Goal: Answer question/provide support: Share knowledge or assist other users

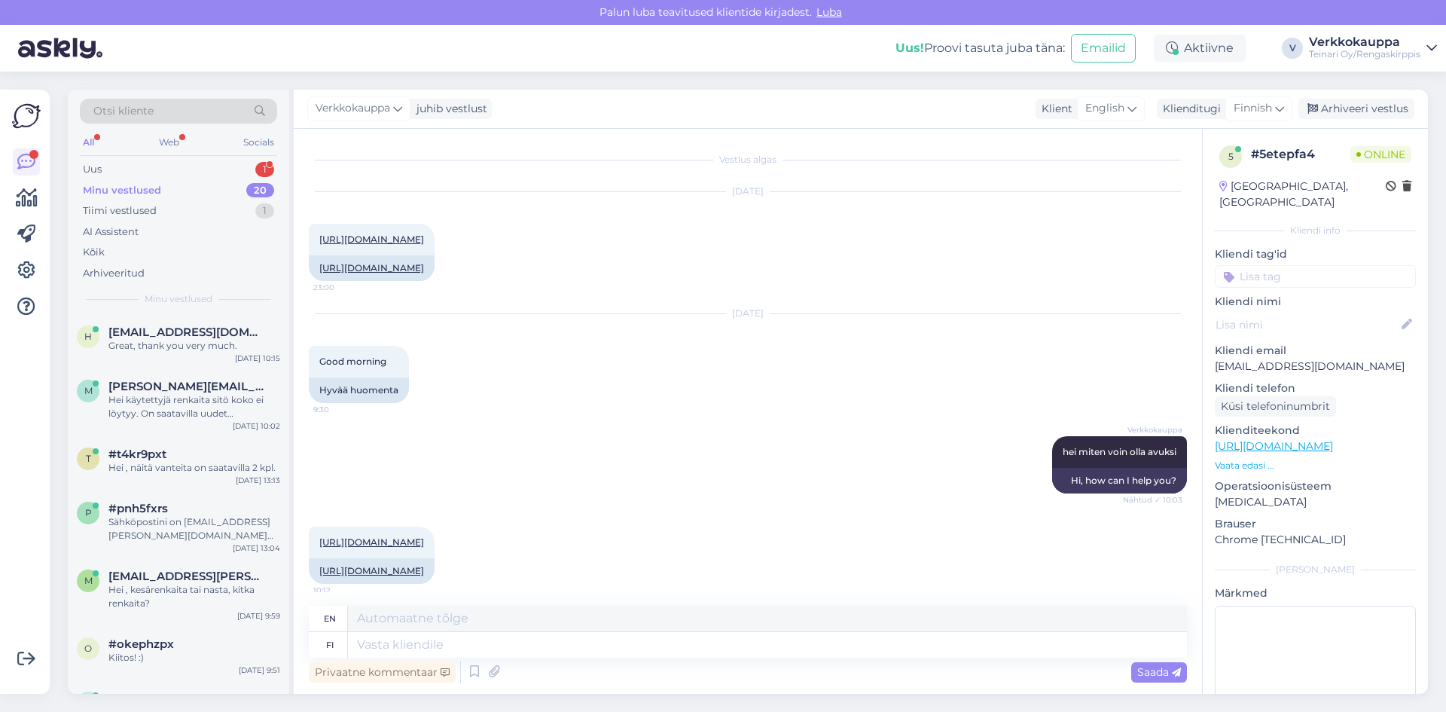
scroll to position [478, 0]
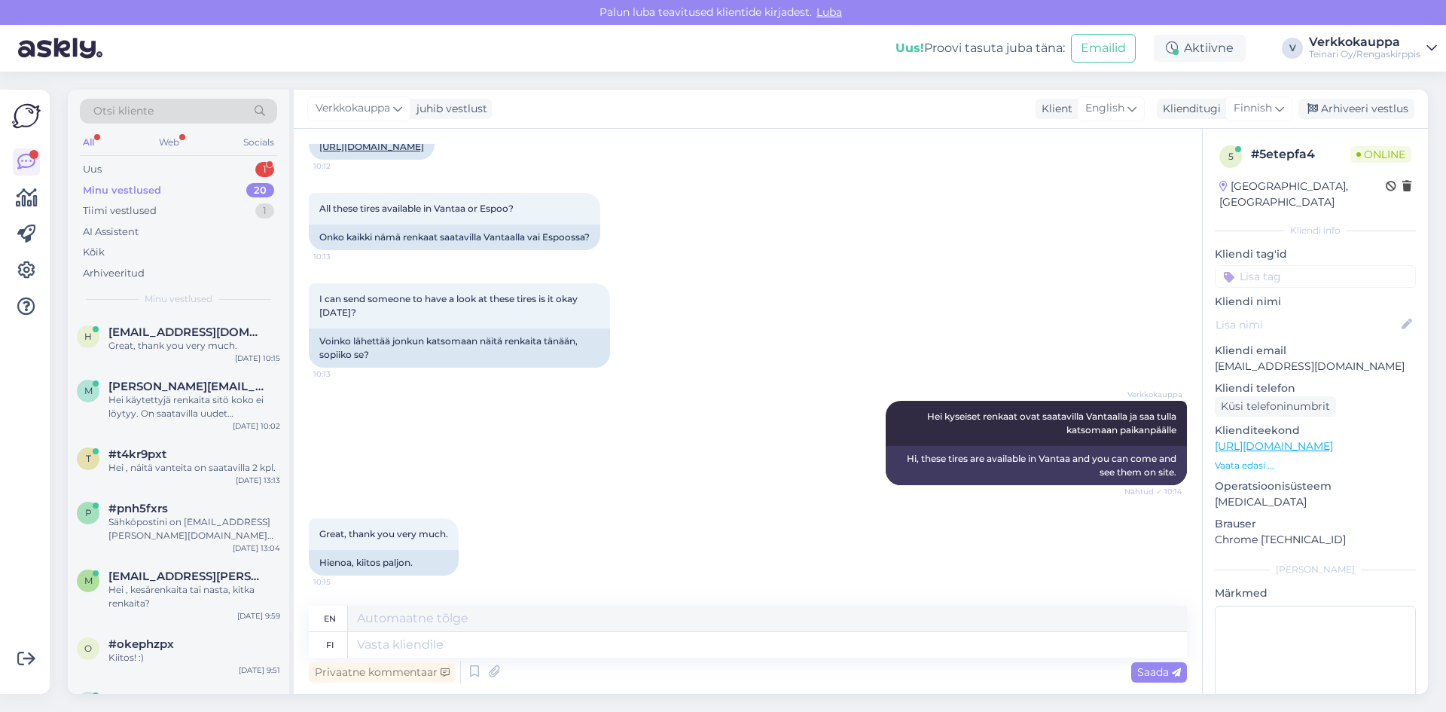
click at [136, 189] on div "Minu vestlused" at bounding box center [122, 190] width 78 height 15
click at [118, 167] on div "Uus 1" at bounding box center [178, 169] width 197 height 21
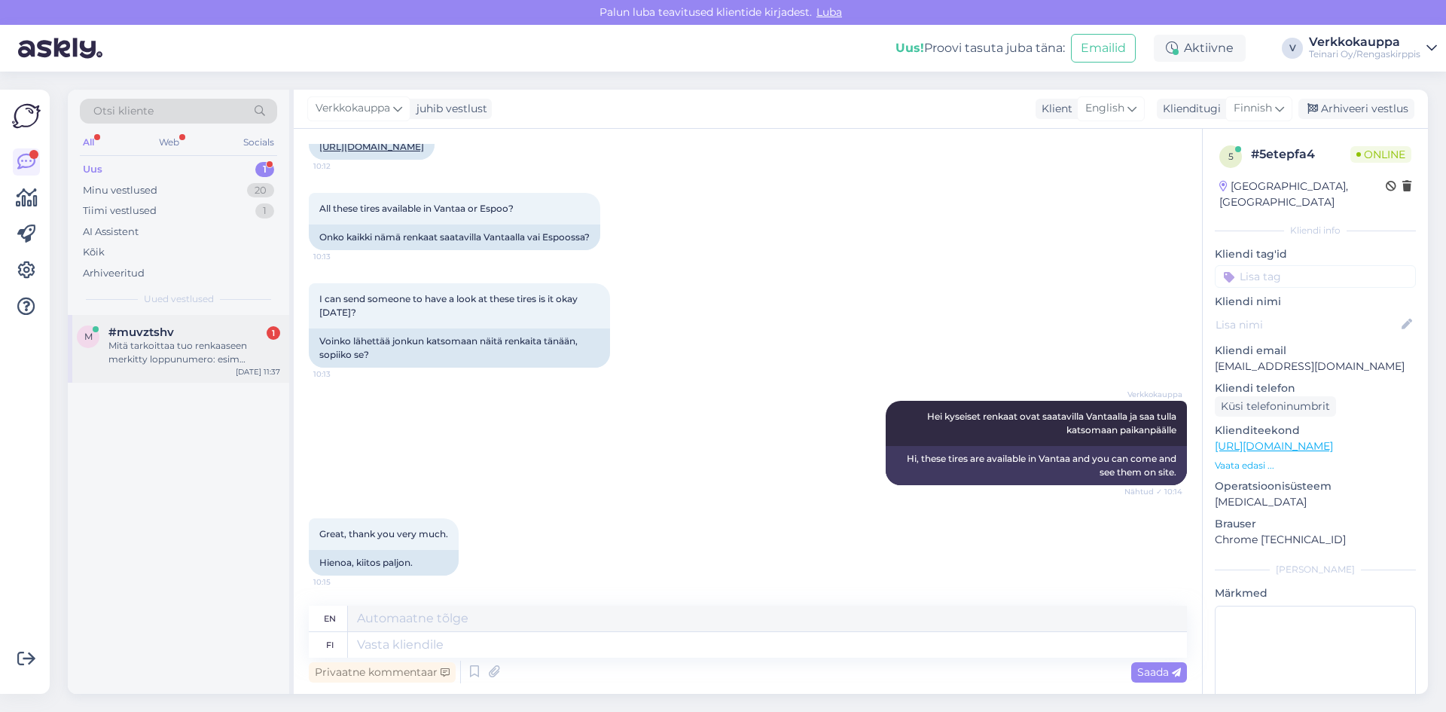
click at [197, 358] on div "Mitä tarkoittaa tuo renkaaseen merkitty loppunumero: esim 175/65R14 82T..mitä t…" at bounding box center [194, 352] width 172 height 27
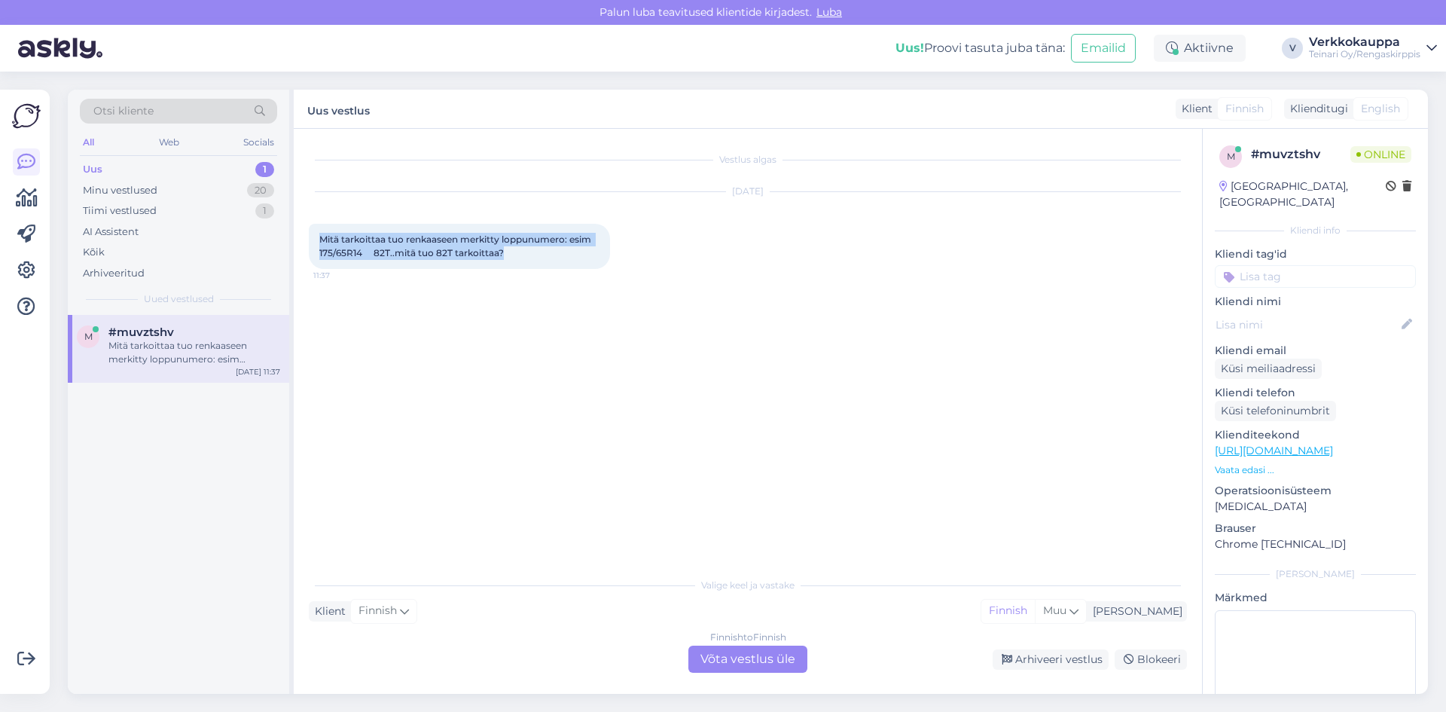
drag, startPoint x: 322, startPoint y: 237, endPoint x: 512, endPoint y: 252, distance: 190.3
click at [512, 252] on div "Mitä tarkoittaa tuo renkaaseen merkitty loppunumero: esim 175/65R14 82T..mitä t…" at bounding box center [459, 246] width 301 height 45
copy span "Mitä tarkoittaa tuo renkaaseen merkitty loppunumero: esim 175/65R14 82T..mitä t…"
click at [747, 655] on div "Finnish to Finnish Võta vestlus üle" at bounding box center [747, 658] width 119 height 27
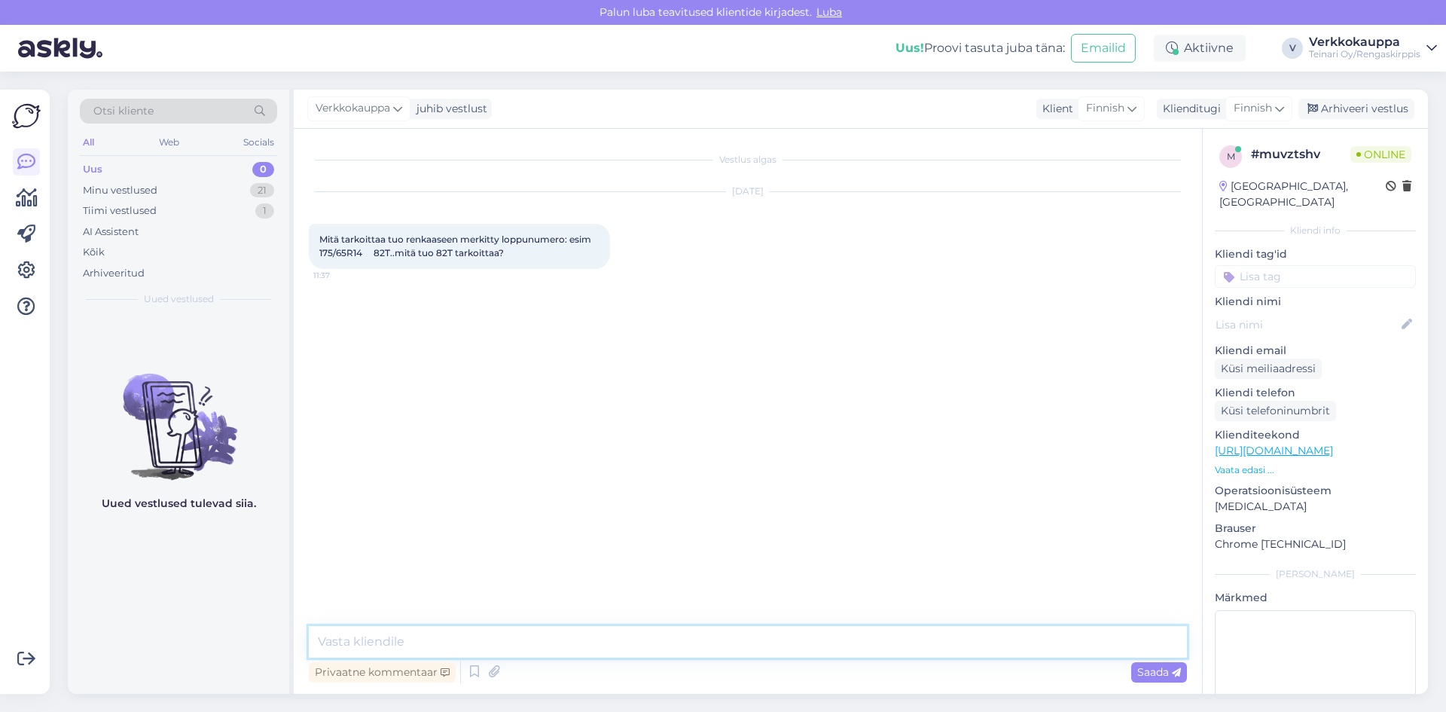
click at [377, 635] on textarea at bounding box center [748, 642] width 878 height 32
paste textarea "82T"
paste textarea "Kantavuus: 475 kg per rengas (indeksi 82) Nopeusluokka: max 190 km/h (T)"
click at [432, 604] on textarea "Hei , merkintä 82T Kantavuus: 475 kg per rengas (indeksi 82) Nopeusluokka: max …" at bounding box center [748, 623] width 878 height 69
click at [442, 605] on textarea "Hei , merkintä 82T =Kantavuus: 475 kg per rengas (indeksi 82) Nopeusluokka: max…" at bounding box center [748, 623] width 878 height 69
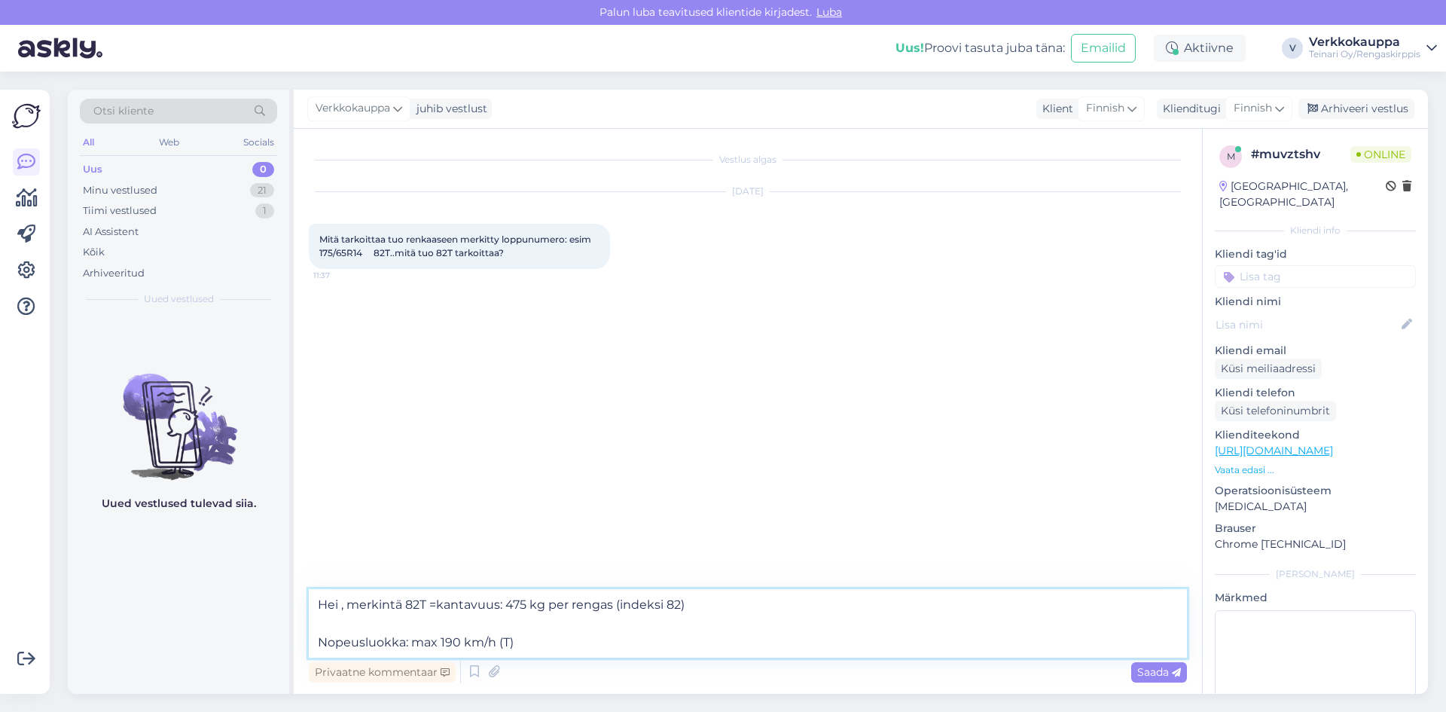
click at [322, 639] on textarea "Hei , merkintä 82T =kantavuus: 475 kg per rengas (indeksi 82) Nopeusluokka: max…" at bounding box center [748, 623] width 878 height 69
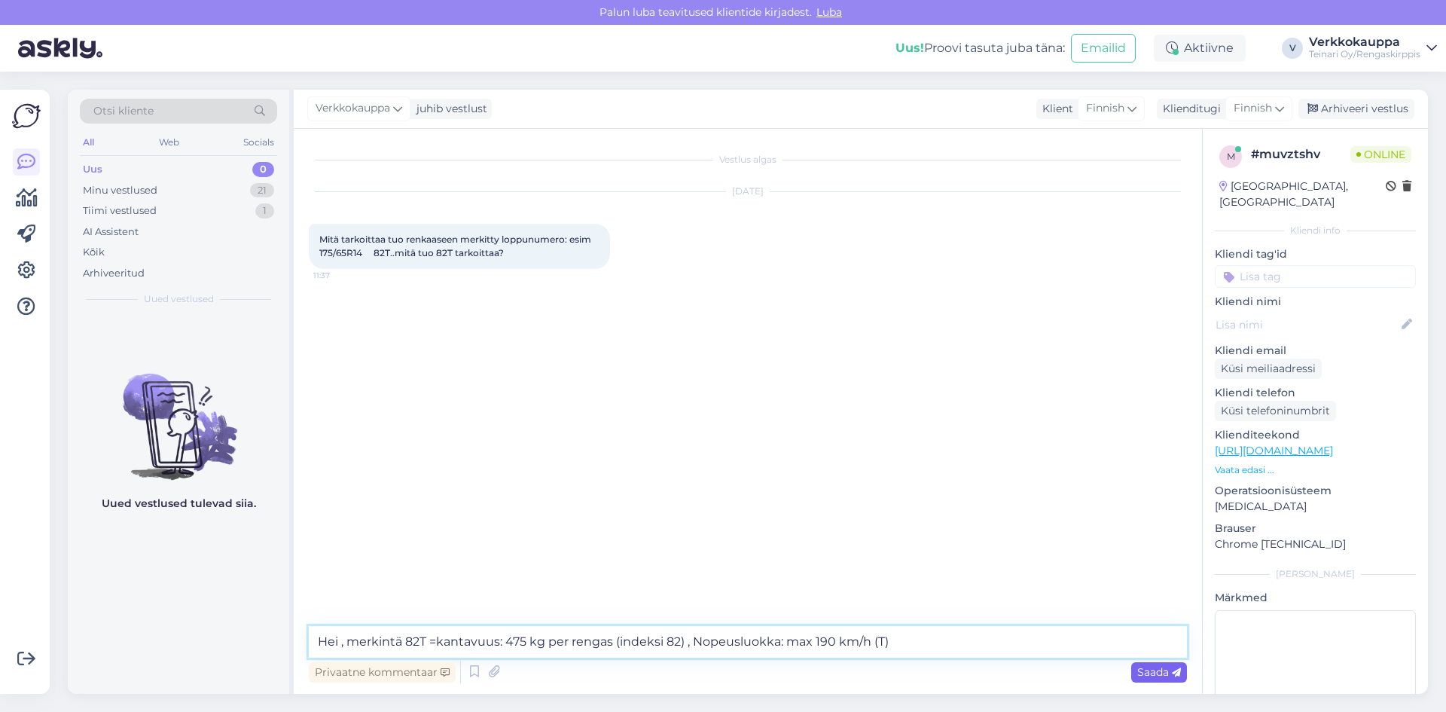
type textarea "Hei , merkintä 82T =kantavuus: 475 kg per rengas (indeksi 82) , Nopeusluokka: m…"
click at [1147, 677] on span "Saada" at bounding box center [1159, 672] width 44 height 14
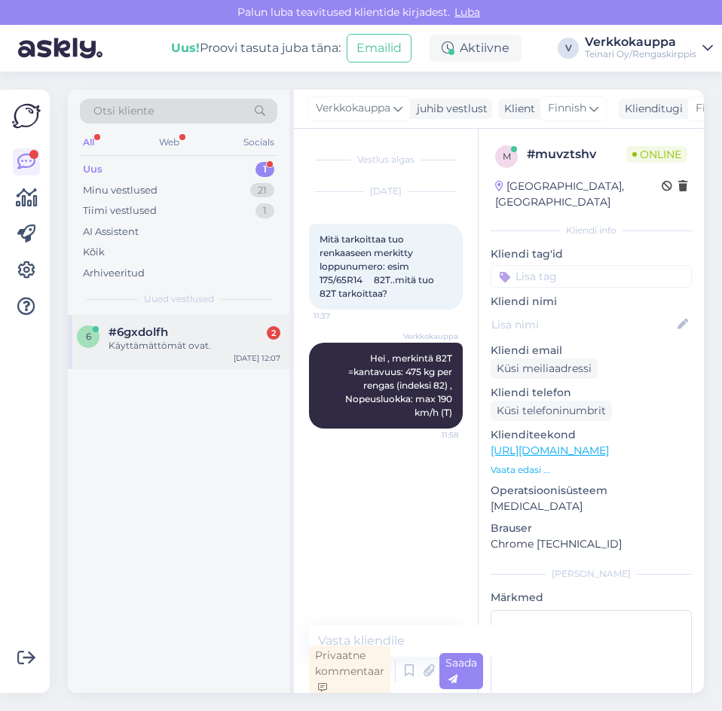
click at [151, 346] on div "Käyttämättömät ovat." at bounding box center [194, 346] width 172 height 14
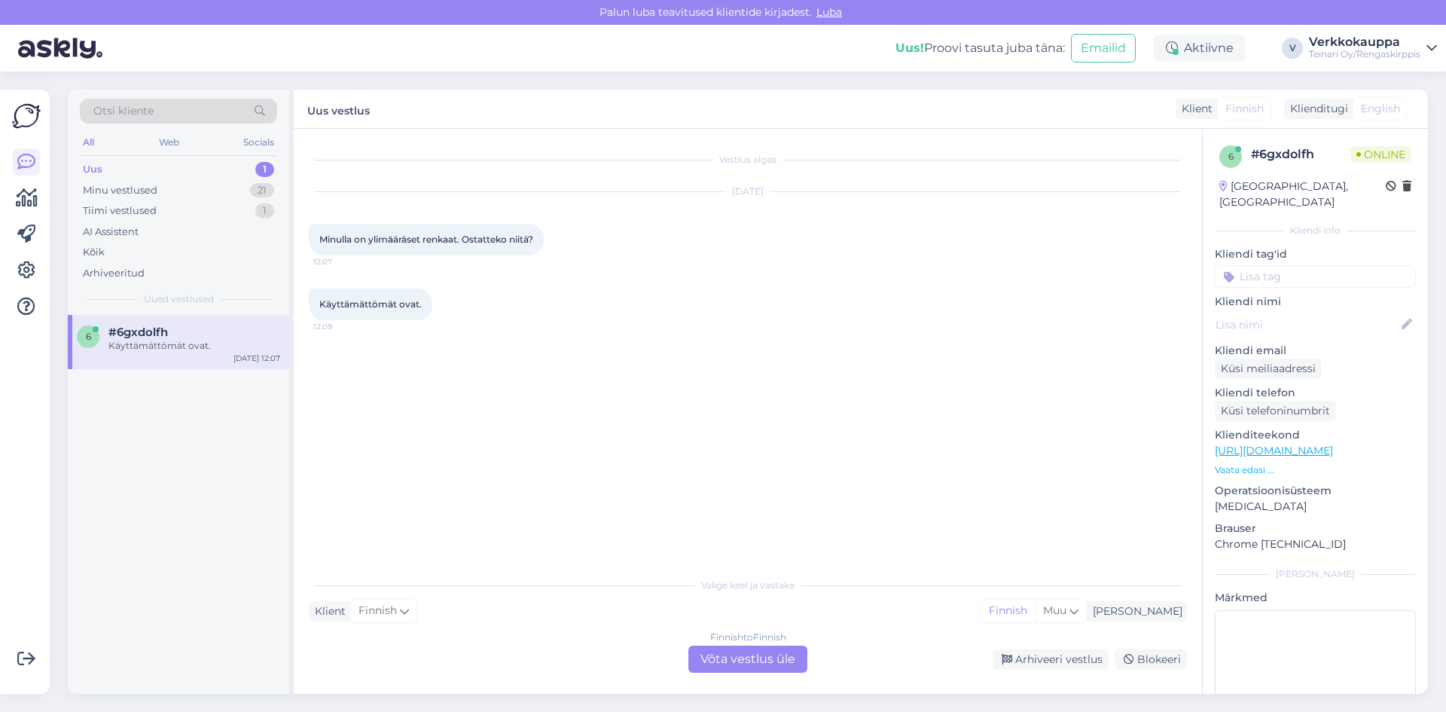
drag, startPoint x: 1133, startPoint y: 410, endPoint x: 1143, endPoint y: 410, distance: 10.5
click at [1133, 410] on div "Vestlus algas [DATE] Minulla on ylimääräset renkaat. Ostatteko niitä? 12:07 Käy…" at bounding box center [755, 350] width 892 height 412
click at [770, 651] on div "Finnish to Finnish Võta vestlus üle" at bounding box center [747, 658] width 119 height 27
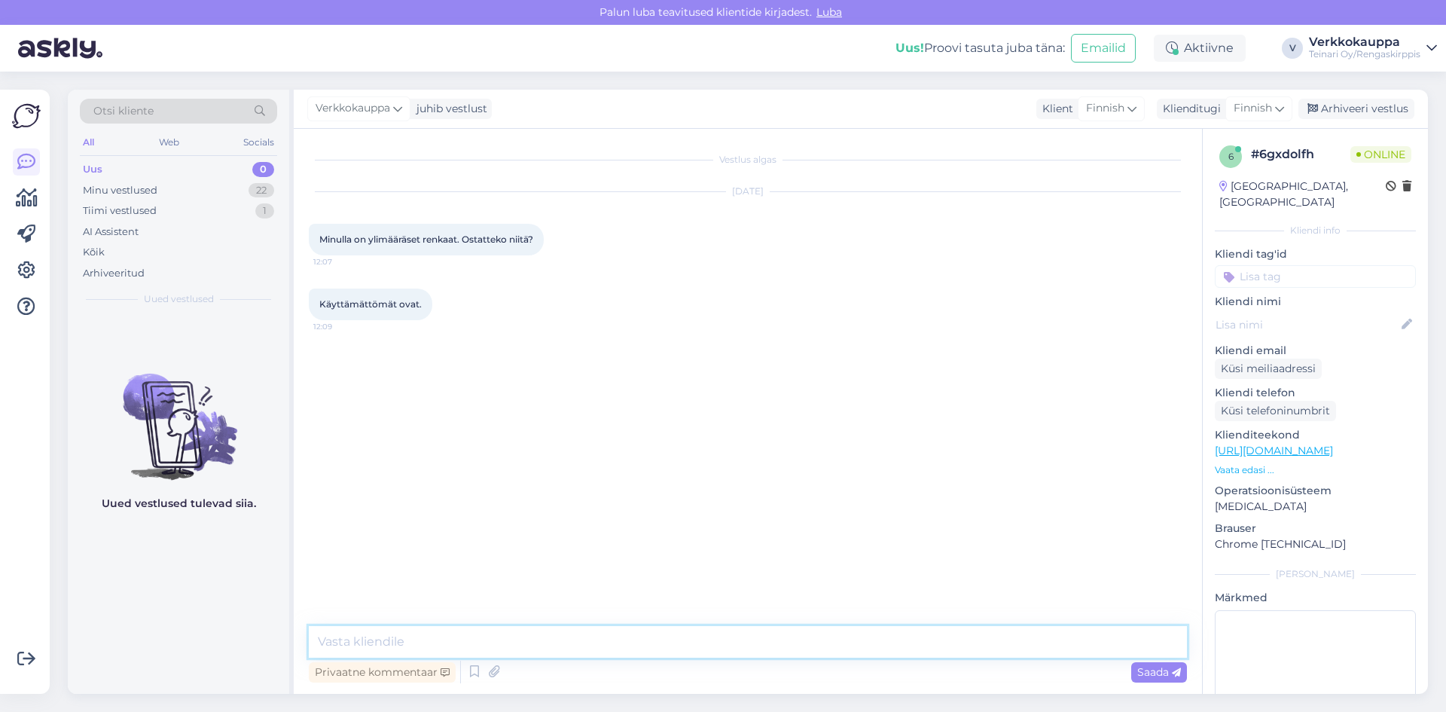
paste textarea "Hei, Ostamme käytettyjä renkaita tapauskohtaisesti riippuen niiden kunnosta, ko…"
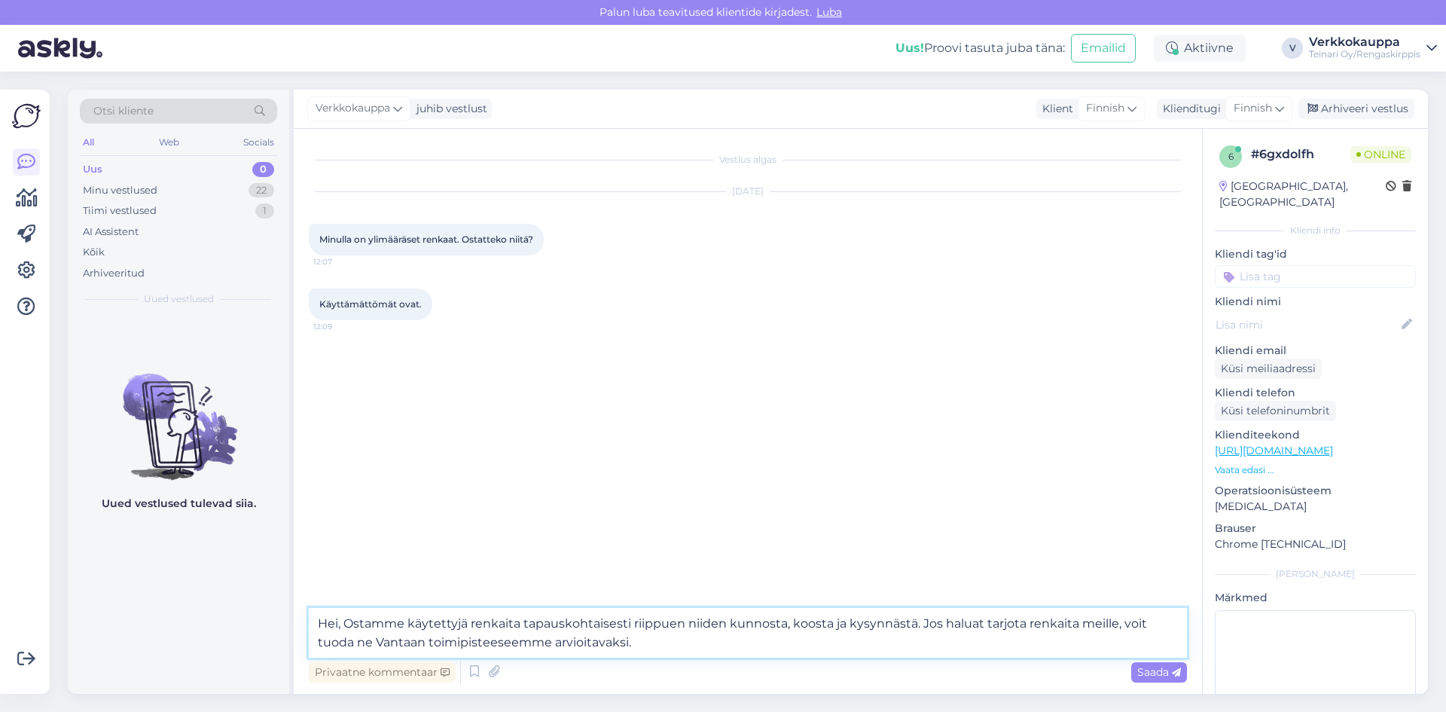
drag, startPoint x: 468, startPoint y: 626, endPoint x: 409, endPoint y: 625, distance: 59.5
click at [409, 625] on textarea "Hei, Ostamme käytettyjä renkaita tapauskohtaisesti riippuen niiden kunnosta, ko…" at bounding box center [748, 633] width 878 height 50
type textarea "Hei, Ostamme renkaita tapauskohtaisesti riippuen niiden kunnosta, koosta ja kys…"
click at [1142, 672] on span "Saada" at bounding box center [1159, 672] width 44 height 14
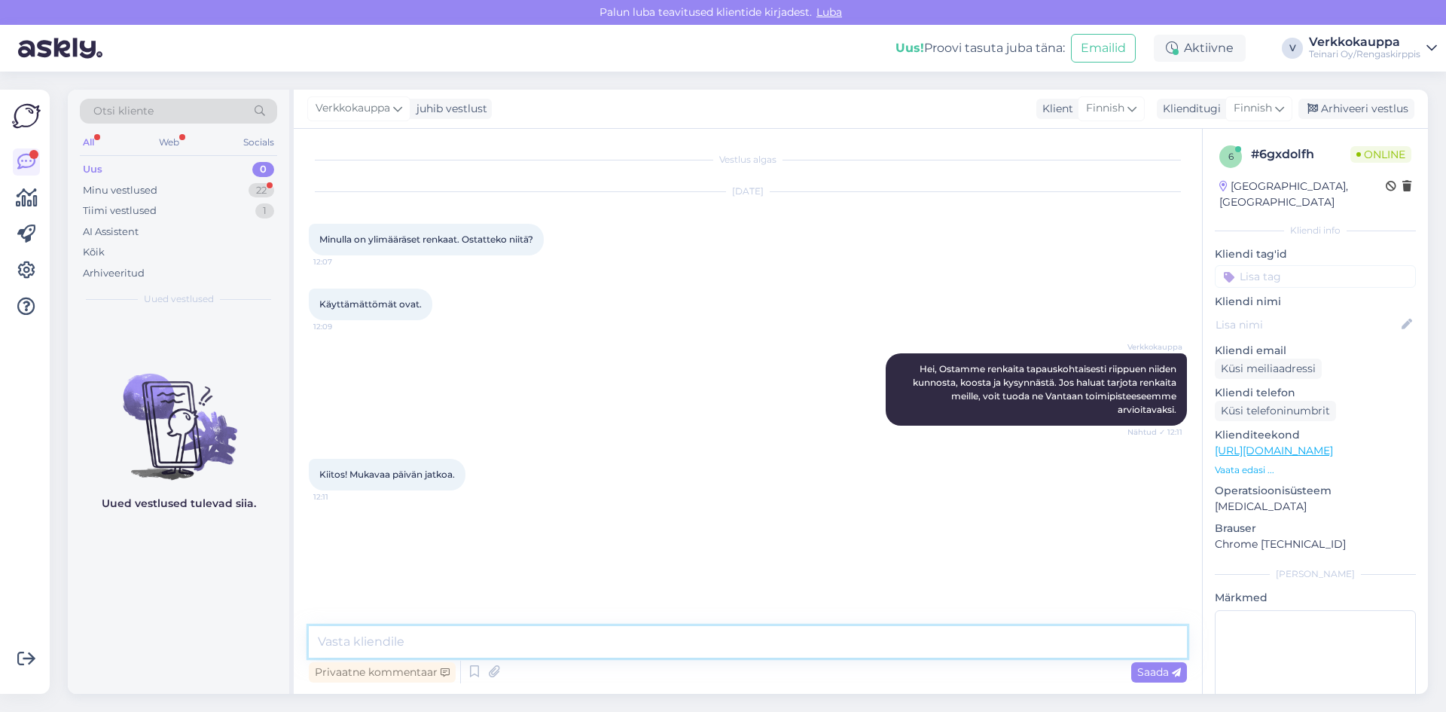
click at [456, 640] on textarea at bounding box center [748, 642] width 878 height 32
type textarea "Samoin sinne:)"
click at [1161, 670] on span "Saada" at bounding box center [1159, 672] width 44 height 14
click at [1002, 631] on textarea at bounding box center [748, 642] width 878 height 32
click at [636, 392] on div "Verkkokauppa Hei, Ostamme renkaita tapauskohtaisesti riippuen niiden kunnosta, …" at bounding box center [748, 389] width 878 height 105
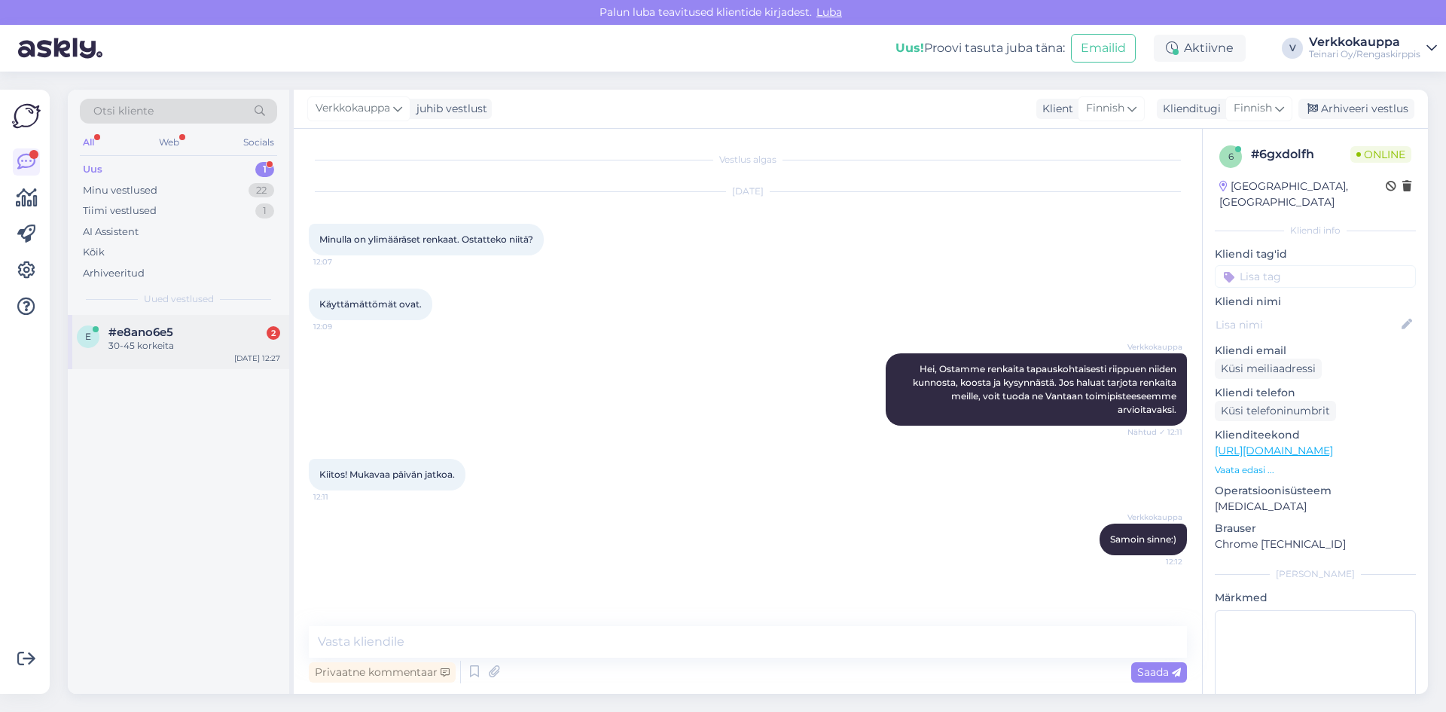
click at [162, 348] on div "30-45 korkeita" at bounding box center [194, 346] width 172 height 14
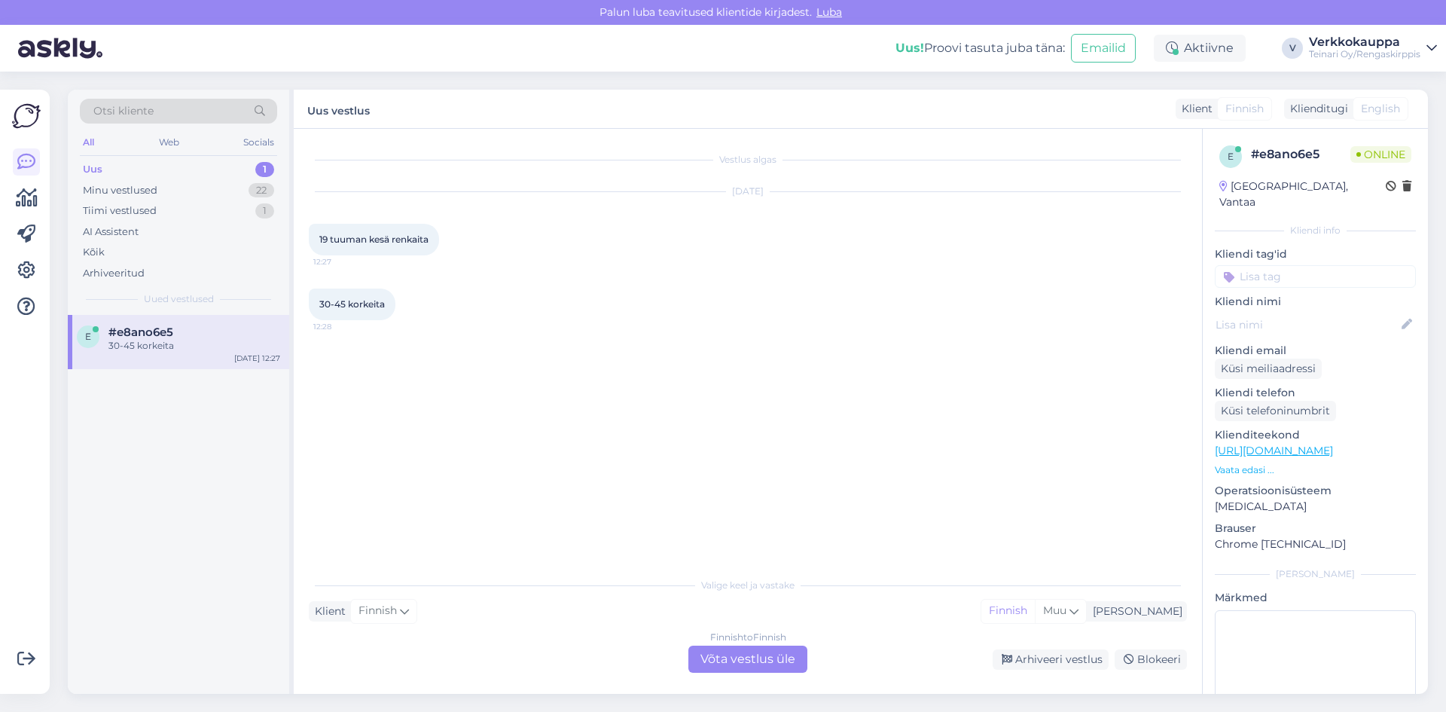
click at [767, 653] on div "Finnish to Finnish Võta vestlus üle" at bounding box center [747, 658] width 119 height 27
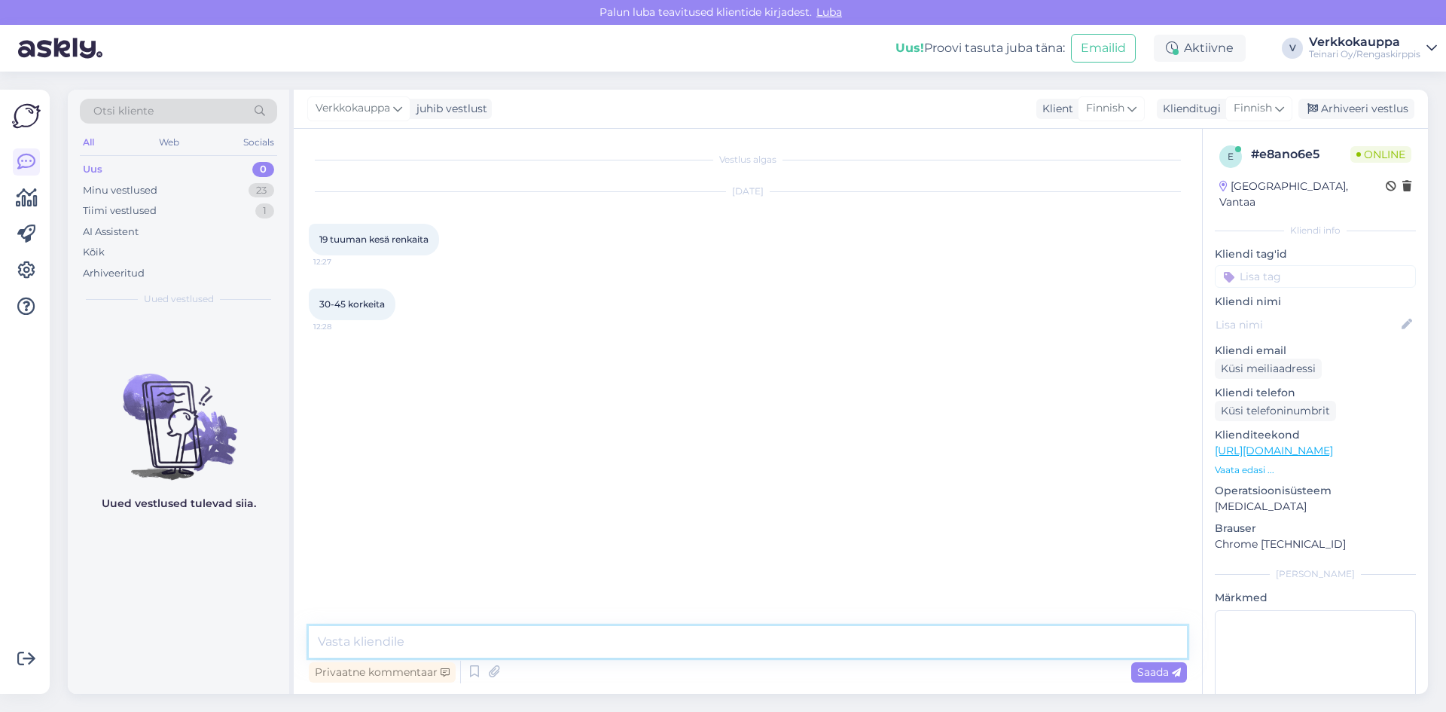
click at [457, 645] on textarea at bounding box center [748, 642] width 878 height 32
drag, startPoint x: 423, startPoint y: 643, endPoint x: 512, endPoint y: 647, distance: 89.7
click at [512, 647] on textarea "[PERSON_NAME] saisinko koko rengankoon?" at bounding box center [748, 642] width 878 height 32
paste textarea "renkaan"
click at [422, 641] on textarea "Hei saisinko kokorenkaan" at bounding box center [748, 642] width 878 height 32
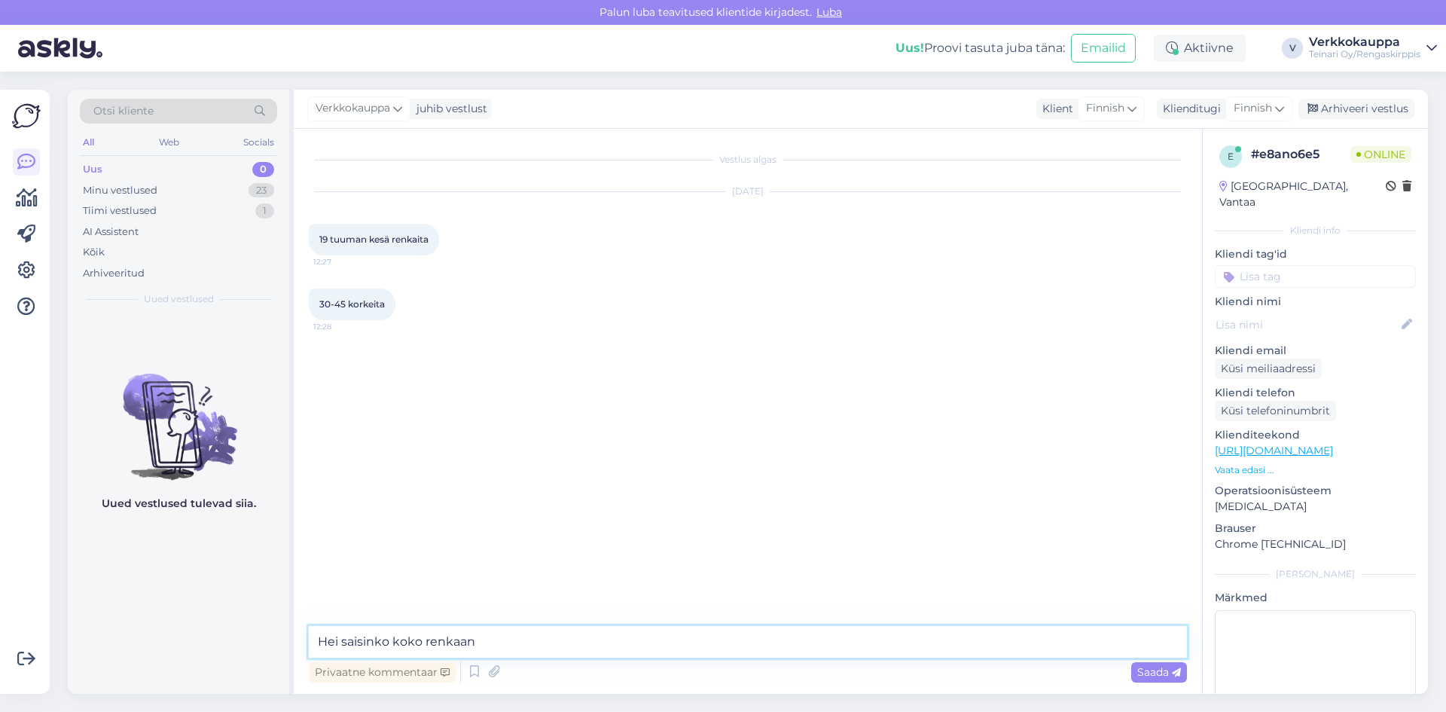
click at [490, 640] on textarea "Hei saisinko koko renkaan" at bounding box center [748, 642] width 878 height 32
click at [340, 641] on textarea "Hei saisinko koko renkaan koon?" at bounding box center [748, 642] width 878 height 32
click at [590, 642] on textarea "Hei, saisinko koko renkaan koon?" at bounding box center [748, 642] width 878 height 32
type textarea "Hei, saisinko koko renkaan koon? Jos annat auton rek nr niin saan tarkista auto…"
click at [1145, 673] on span "Saada" at bounding box center [1159, 672] width 44 height 14
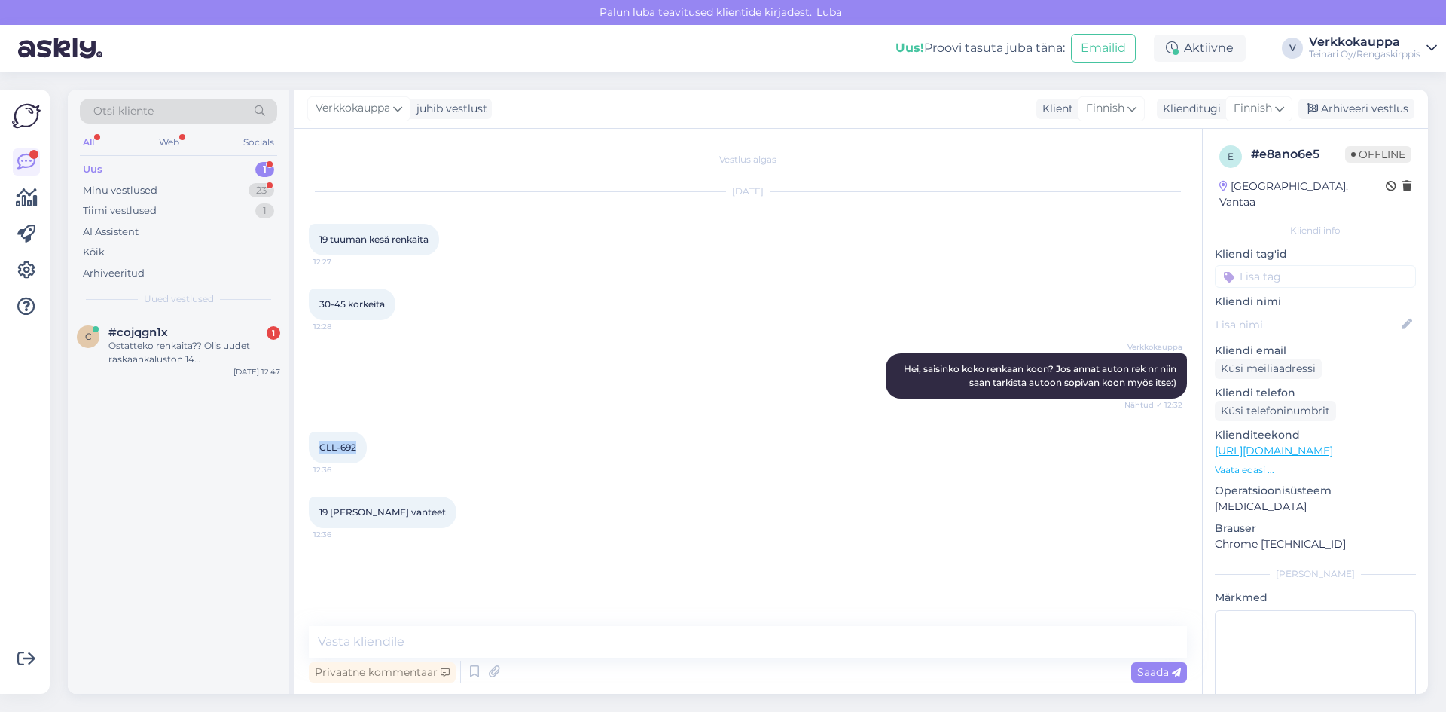
drag, startPoint x: 321, startPoint y: 446, endPoint x: 356, endPoint y: 445, distance: 35.4
click at [356, 445] on span "CLL-692" at bounding box center [337, 446] width 37 height 11
copy span "CLL-692"
click at [396, 645] on textarea at bounding box center [748, 642] width 878 height 32
type textarea "Onko täällää hetkellä autossa eriley"
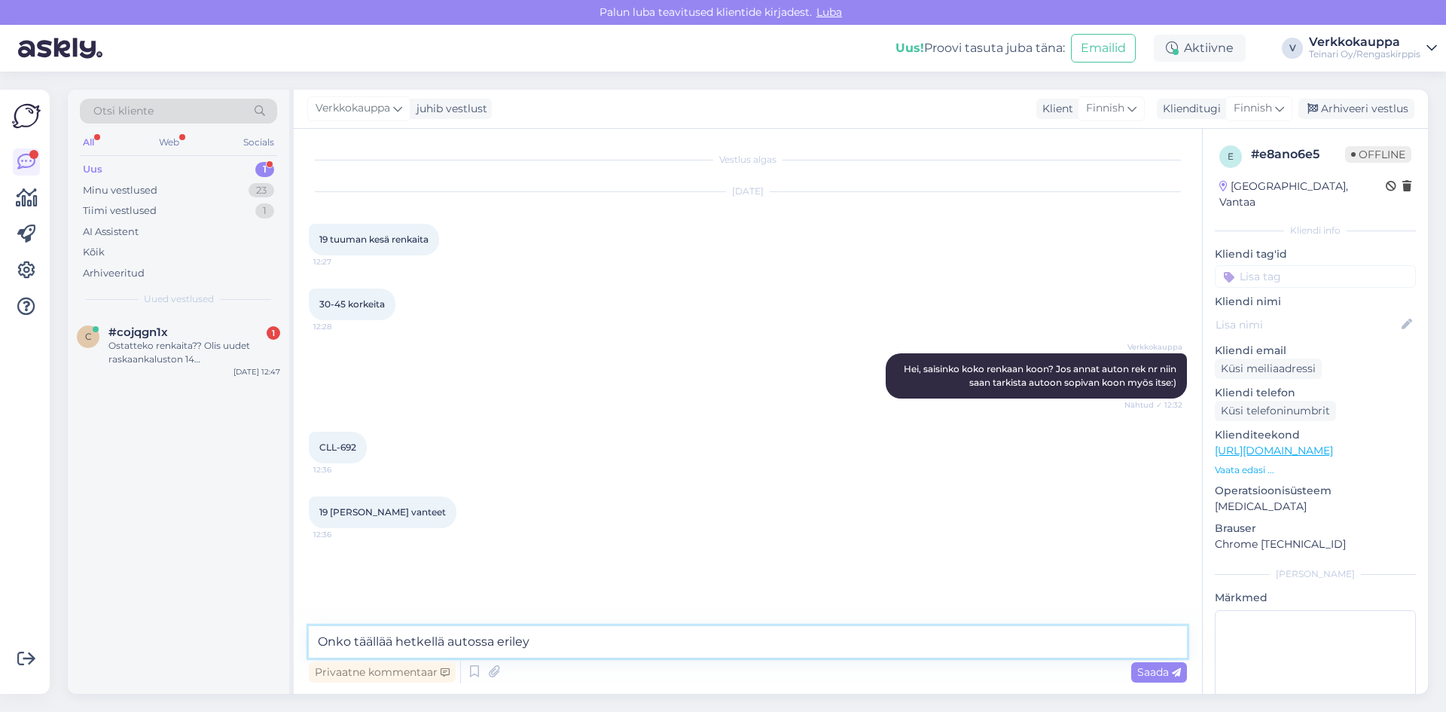
drag, startPoint x: 501, startPoint y: 644, endPoint x: 312, endPoint y: 634, distance: 189.3
click at [312, 634] on textarea "Onko täällää hetkellä autossa eriley" at bounding box center [748, 642] width 878 height 32
paste textarea "onko autossa tällä hetkellä kaikki neljä rengasta saman kokoiset, vai ovatko et…"
click at [320, 644] on textarea "onko autossa tällä hetkellä kaikki neljä rengasta saman kokoiset, vai ovatko et…" at bounding box center [748, 642] width 878 height 32
type textarea "Hei, onko autossa tällä hetkellä kaikki neljä rengasta saman kokoiset, vai ovat…"
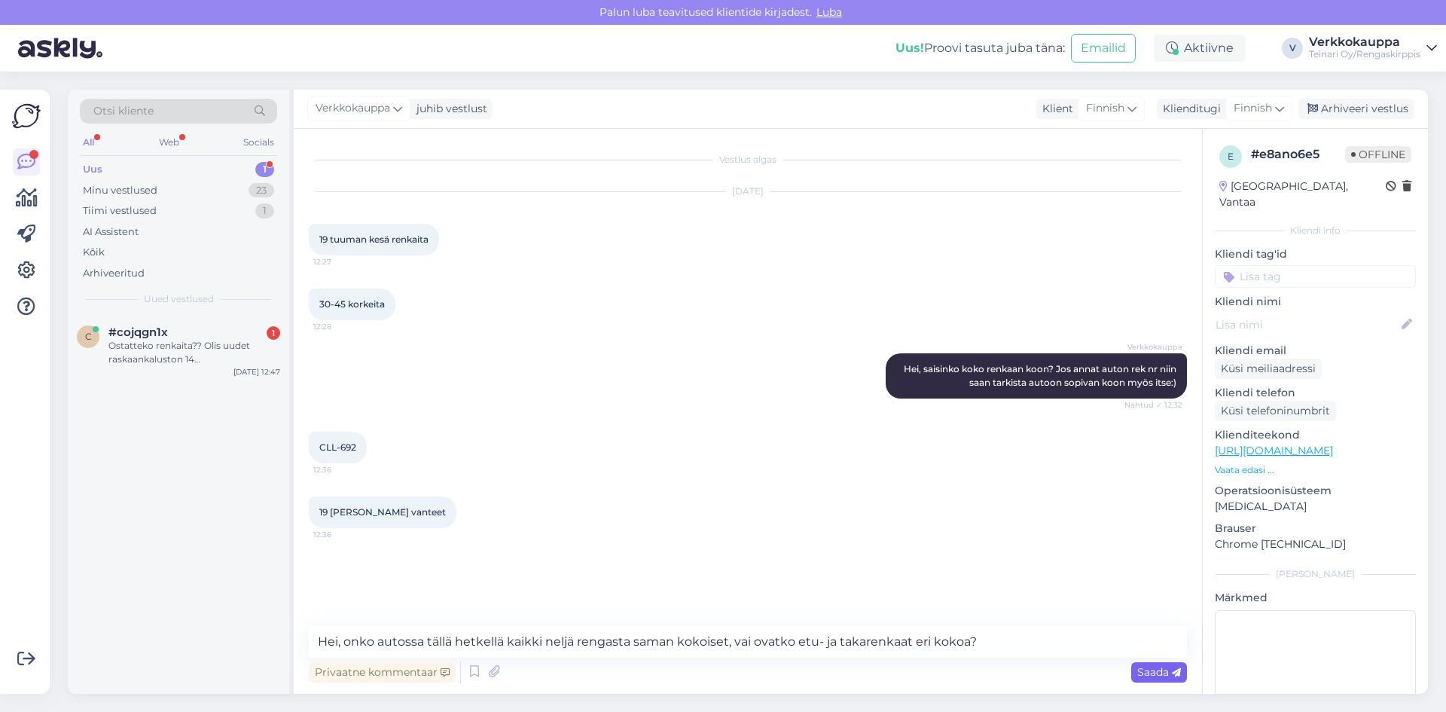
click at [1151, 674] on span "Saada" at bounding box center [1159, 672] width 44 height 14
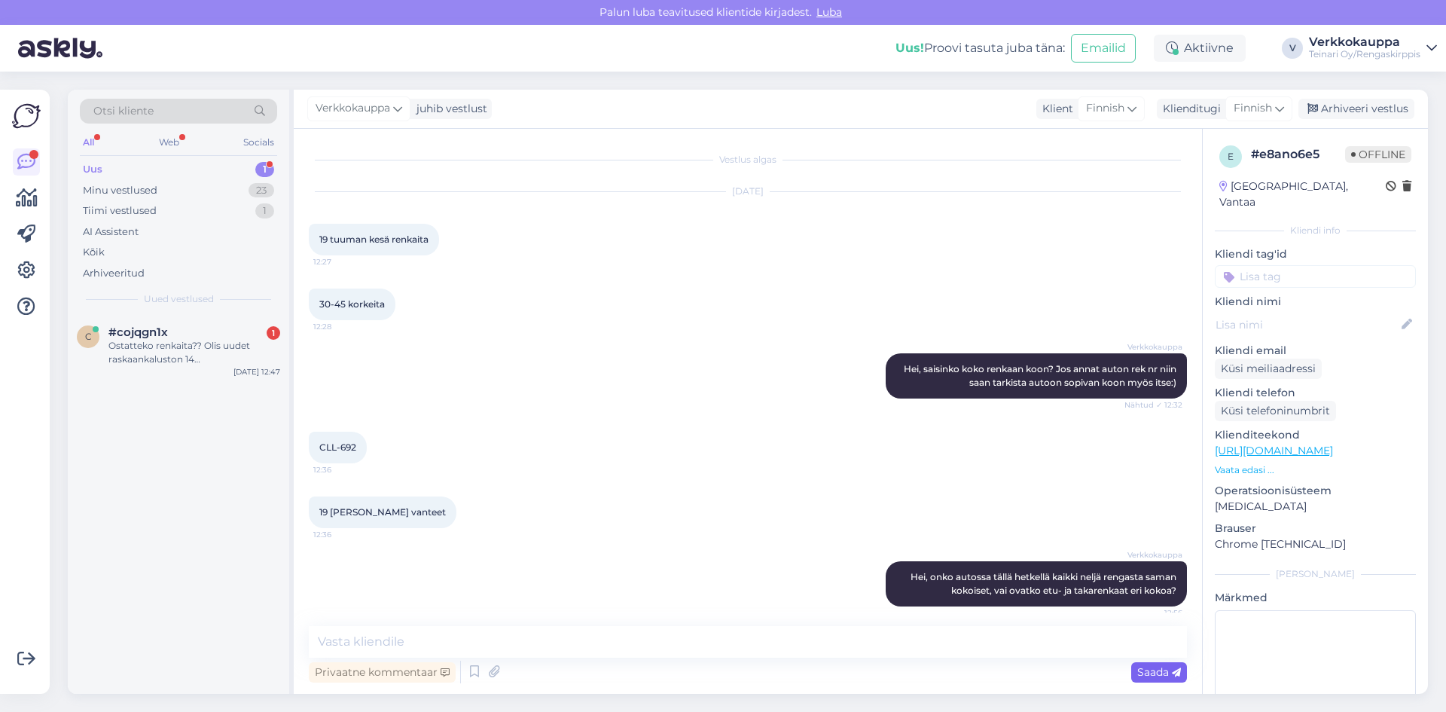
scroll to position [11, 0]
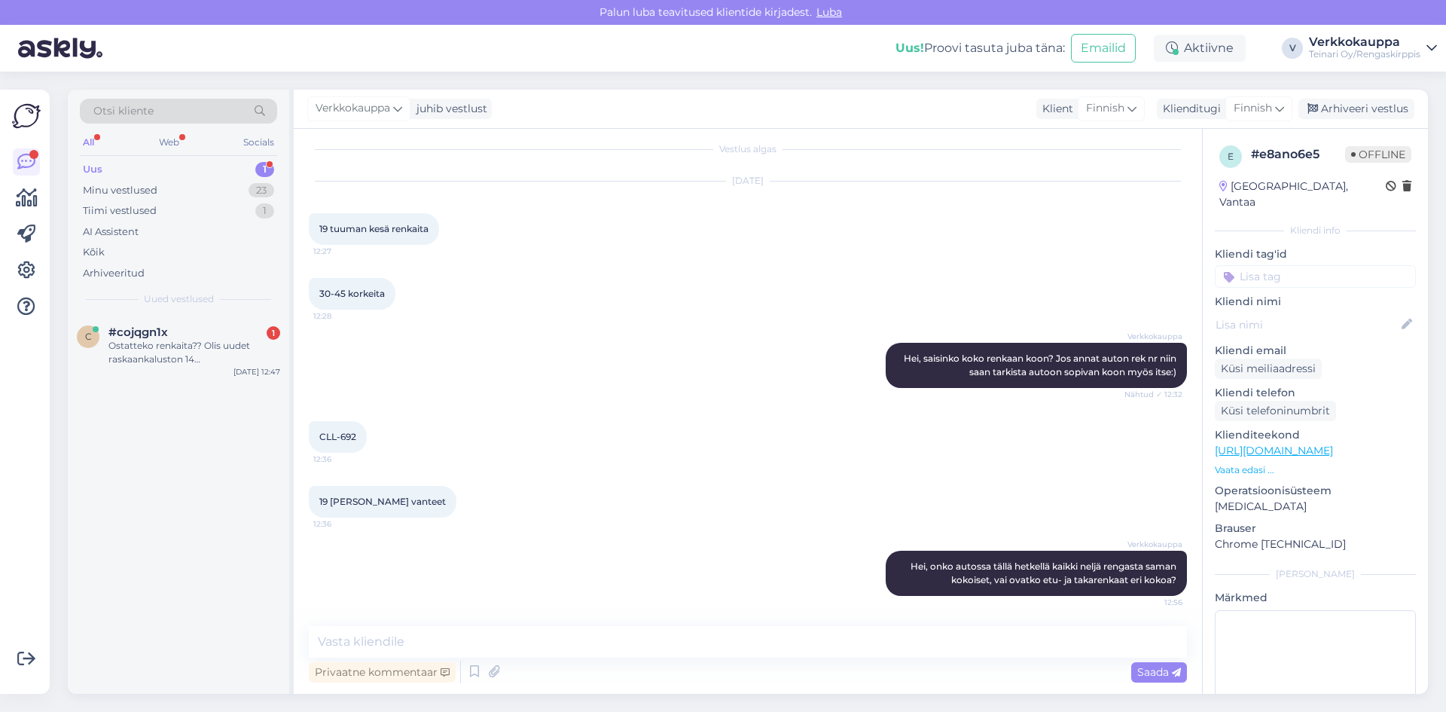
click at [437, 446] on div "CLL-692 12:36" at bounding box center [748, 436] width 878 height 65
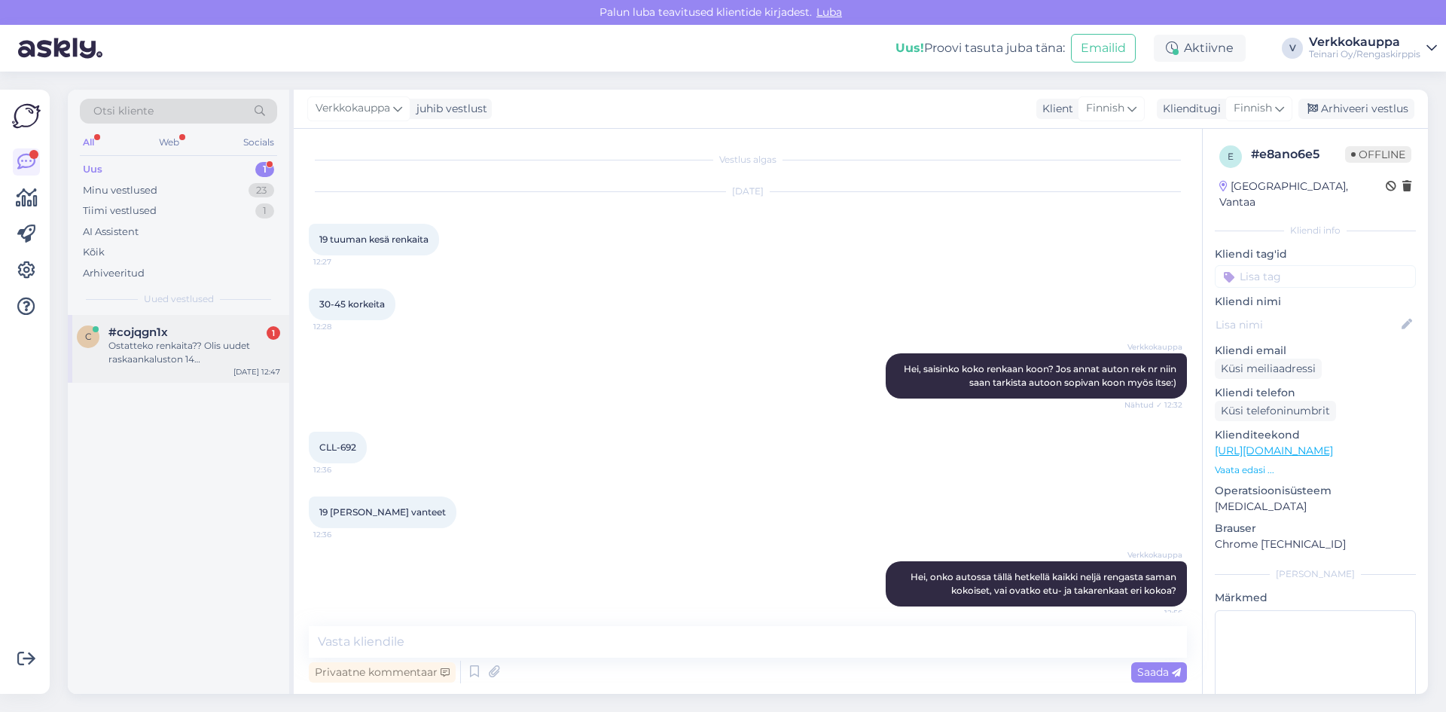
click at [194, 358] on div "Ostatteko renkaita?? Olis uudet raskaankaluston 14 [DEMOGRAPHIC_DATA]" at bounding box center [194, 352] width 172 height 27
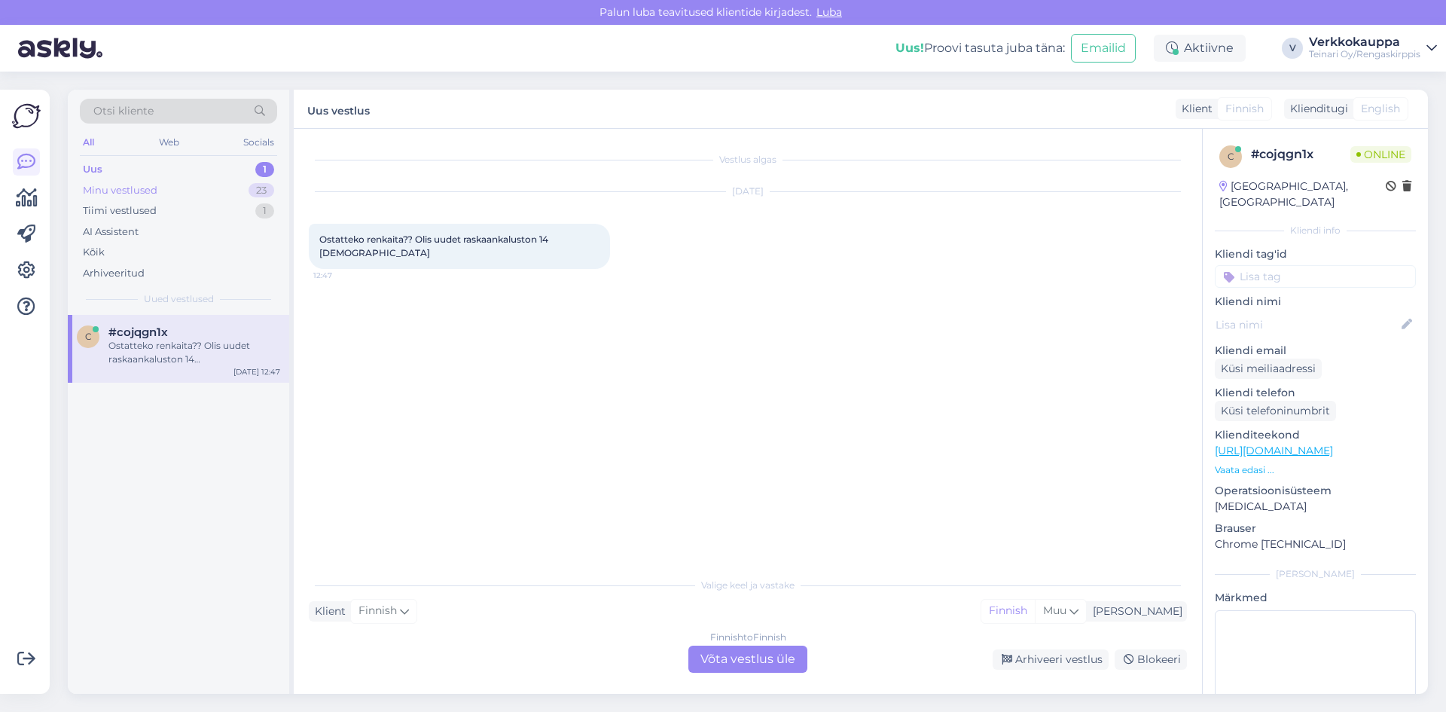
click at [168, 191] on div "Minu vestlused 23" at bounding box center [178, 190] width 197 height 21
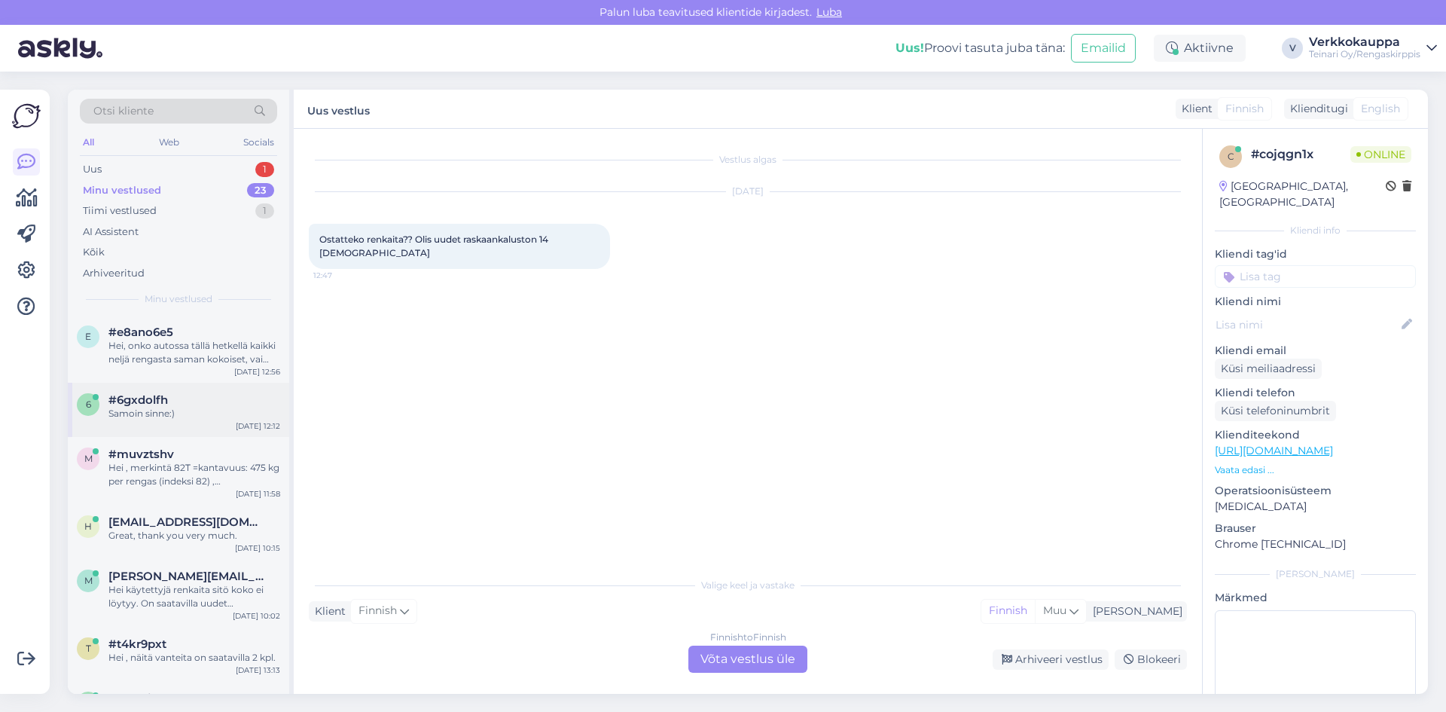
click at [224, 410] on div "Samoin sinne:)" at bounding box center [194, 414] width 172 height 14
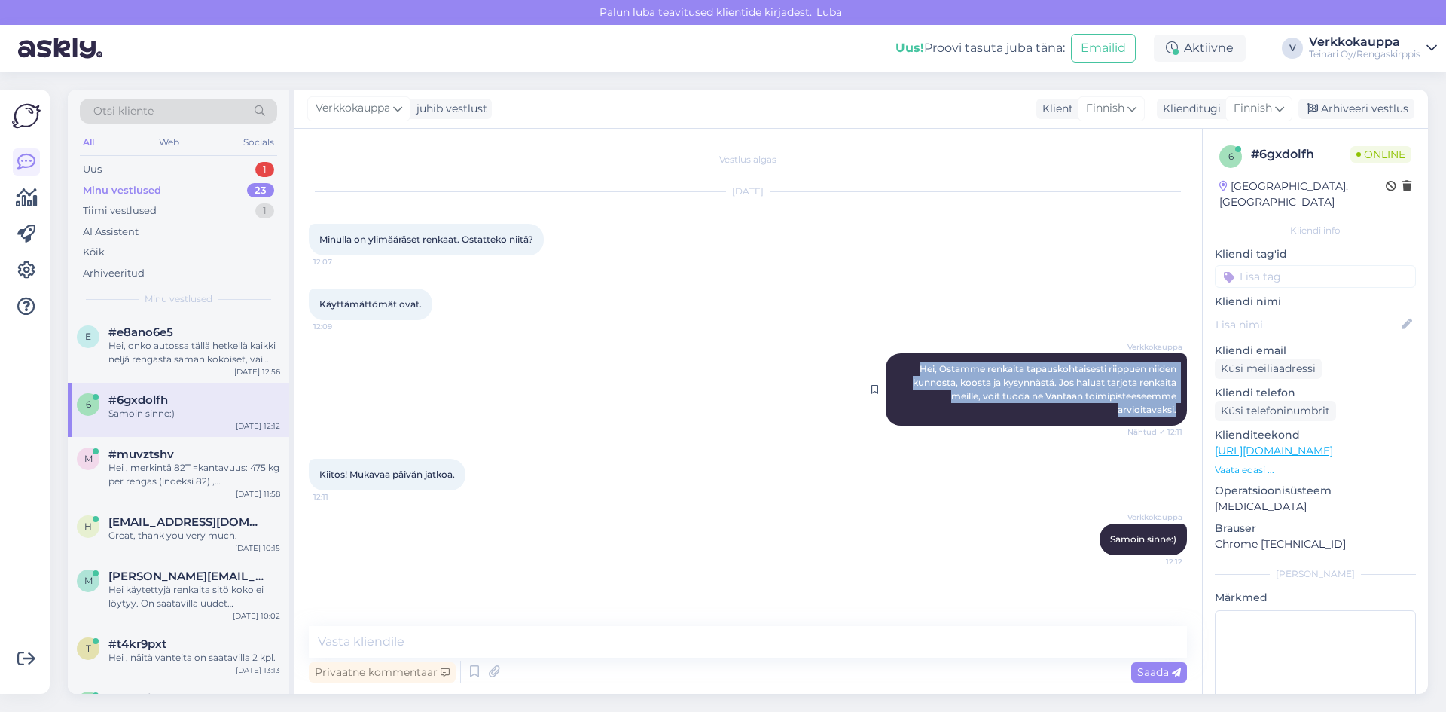
drag, startPoint x: 915, startPoint y: 371, endPoint x: 1177, endPoint y: 410, distance: 265.1
click at [1177, 410] on div "Verkkokauppa Hei, Ostamme renkaita tapauskohtaisesti riippuen niiden kunnosta, …" at bounding box center [1036, 389] width 301 height 72
copy span "Hei, Ostamme renkaita tapauskohtaisesti riippuen niiden kunnosta, koosta ja kys…"
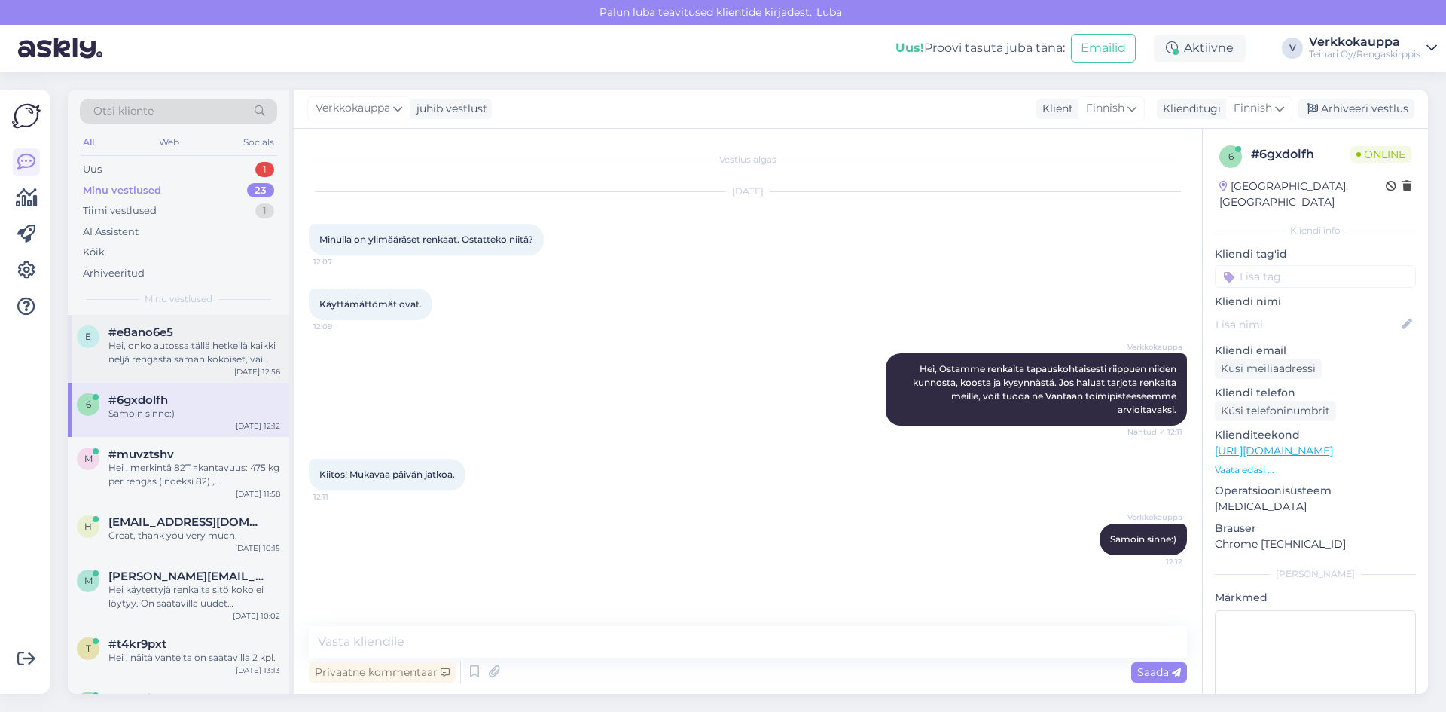
click at [144, 344] on div "Hei, onko autossa tällä hetkellä kaikki neljä rengasta saman kokoiset, vai ovat…" at bounding box center [194, 352] width 172 height 27
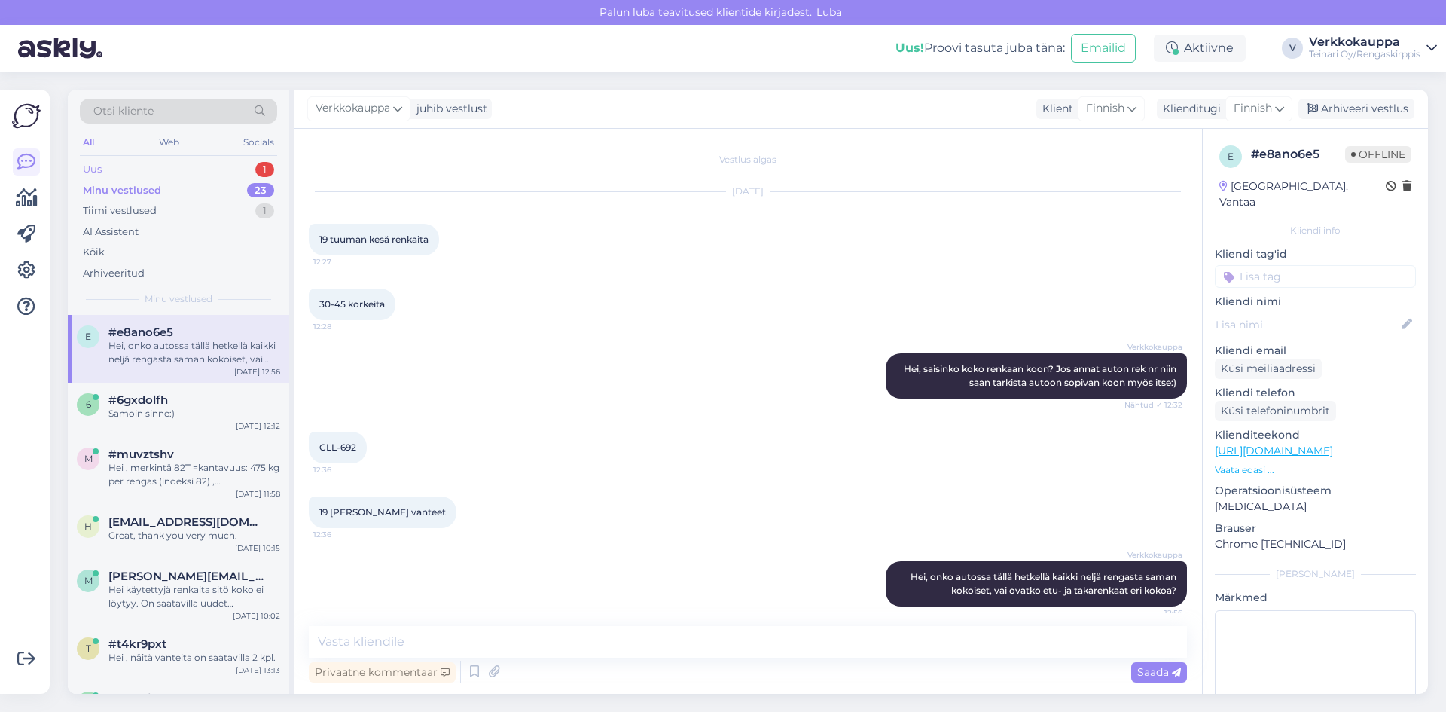
click at [124, 160] on div "Otsi kliente All Web Socials Uus 1 Minu vestlused 23 Tiimi vestlused 1 AI Assis…" at bounding box center [178, 202] width 221 height 225
click at [130, 166] on div "Uus 1" at bounding box center [178, 169] width 197 height 21
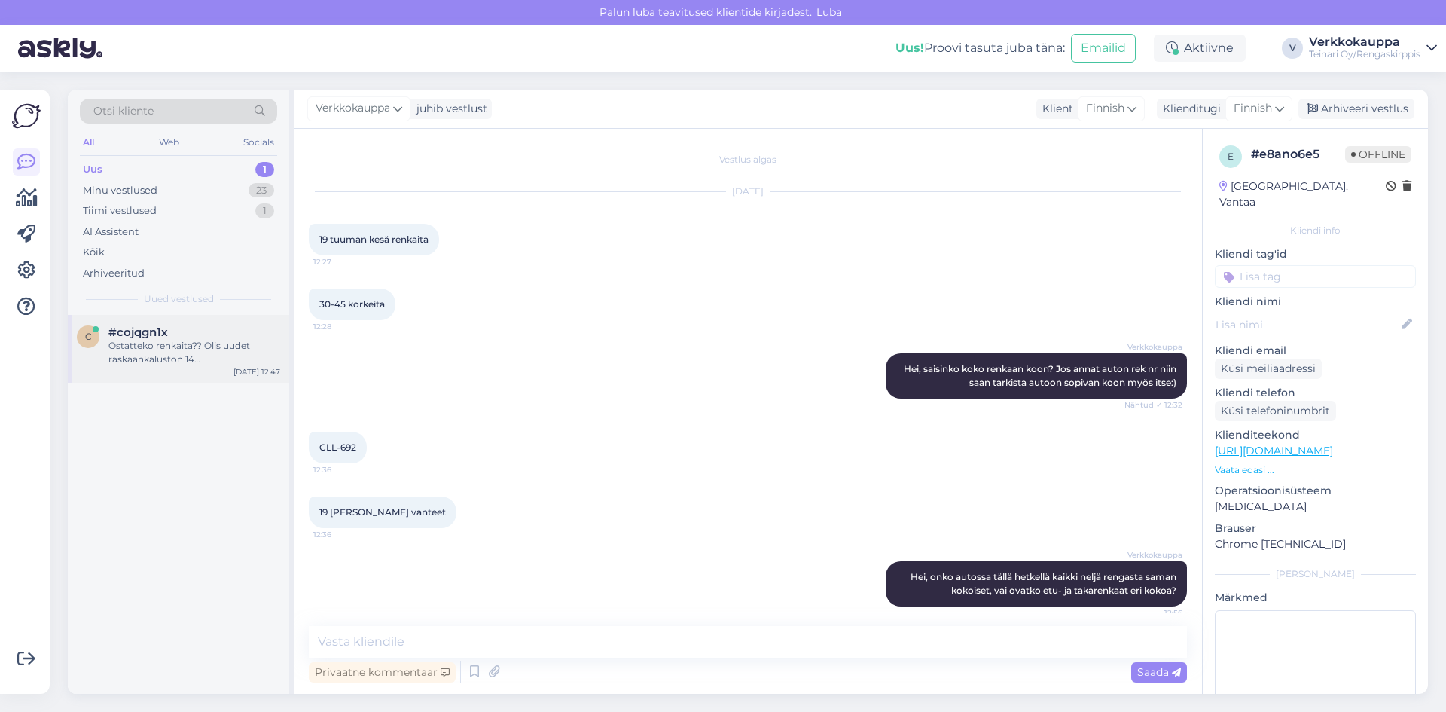
click at [194, 354] on div "Ostatteko renkaita?? Olis uudet raskaankaluston 14 [DEMOGRAPHIC_DATA]" at bounding box center [194, 352] width 172 height 27
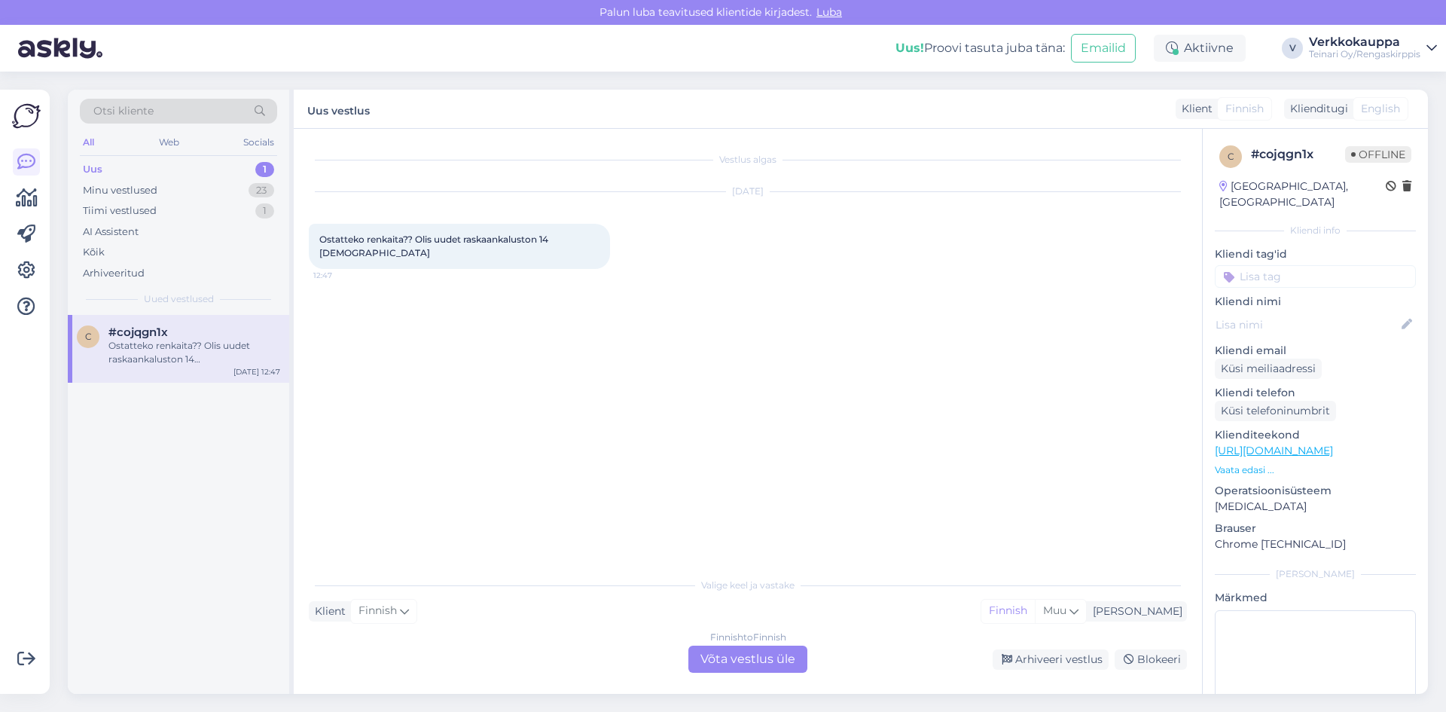
click at [489, 361] on div "Vestlus algas [DATE] Ostatteko renkaita?? Olis uudet raskaankaluston 14 [DEMOGR…" at bounding box center [755, 350] width 892 height 412
drag, startPoint x: 420, startPoint y: 239, endPoint x: 556, endPoint y: 242, distance: 136.4
click at [556, 242] on div "Ostatteko renkaita?? Olis uudet raskaankaluston 14 [DEMOGRAPHIC_DATA] 12:47" at bounding box center [459, 246] width 301 height 45
click at [484, 292] on div "Vestlus algas [DATE] Ostatteko renkaita?? Olis uudet raskaankaluston 14 [DEMOGR…" at bounding box center [755, 350] width 892 height 412
drag, startPoint x: 417, startPoint y: 242, endPoint x: 555, endPoint y: 239, distance: 137.9
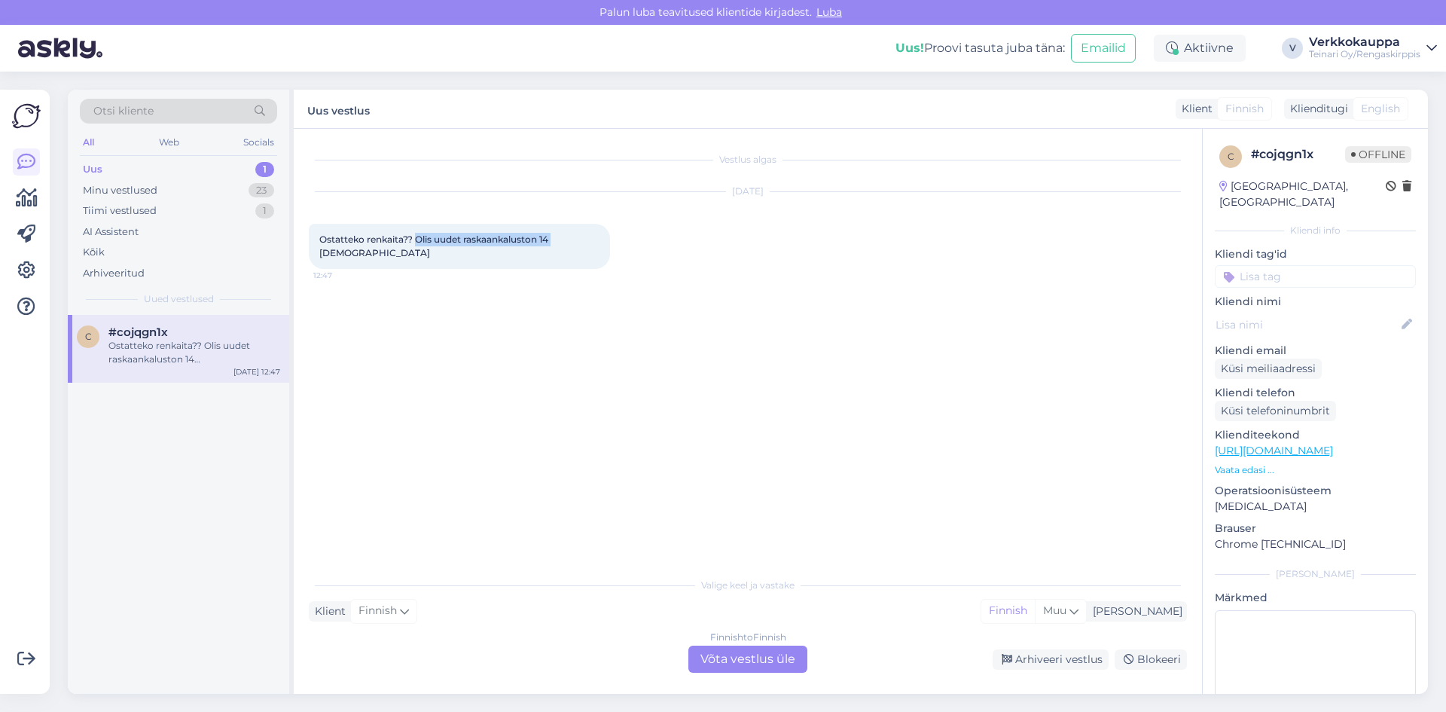
click at [551, 239] on span "Ostatteko renkaita?? Olis uudet raskaankaluston 14 [DEMOGRAPHIC_DATA]" at bounding box center [434, 245] width 231 height 25
copy span "Olis uudet raskaankaluston 14"
click at [134, 445] on div "c #cojqgn1x Ostatteko renkaita?? Olis uudet raskaankaluston 14 [DEMOGRAPHIC_DAT…" at bounding box center [178, 504] width 221 height 379
click at [160, 362] on div "Ostatteko renkaita?? Olis uudet raskaankaluston 14 [DEMOGRAPHIC_DATA]" at bounding box center [194, 352] width 172 height 27
click at [133, 191] on div "Minu vestlused" at bounding box center [120, 190] width 75 height 15
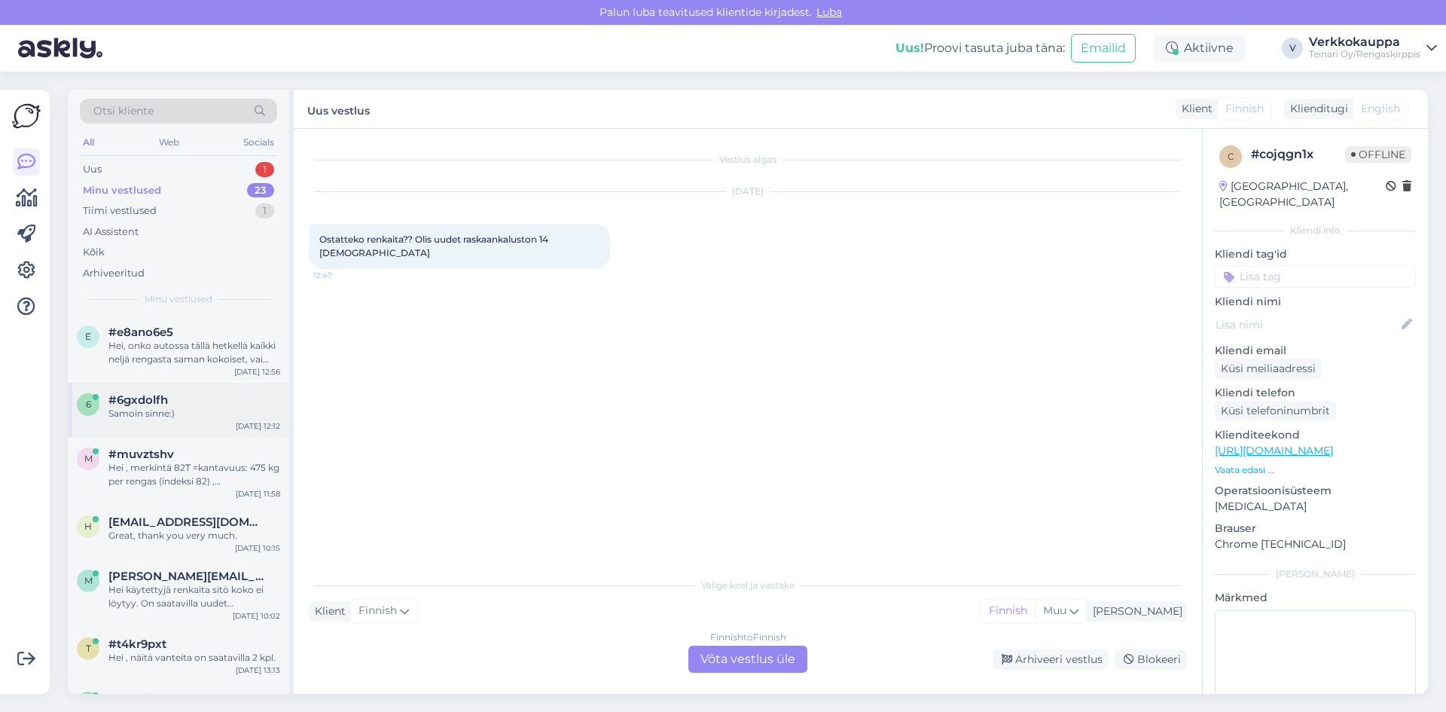
click at [172, 412] on div "Samoin sinne:)" at bounding box center [194, 414] width 172 height 14
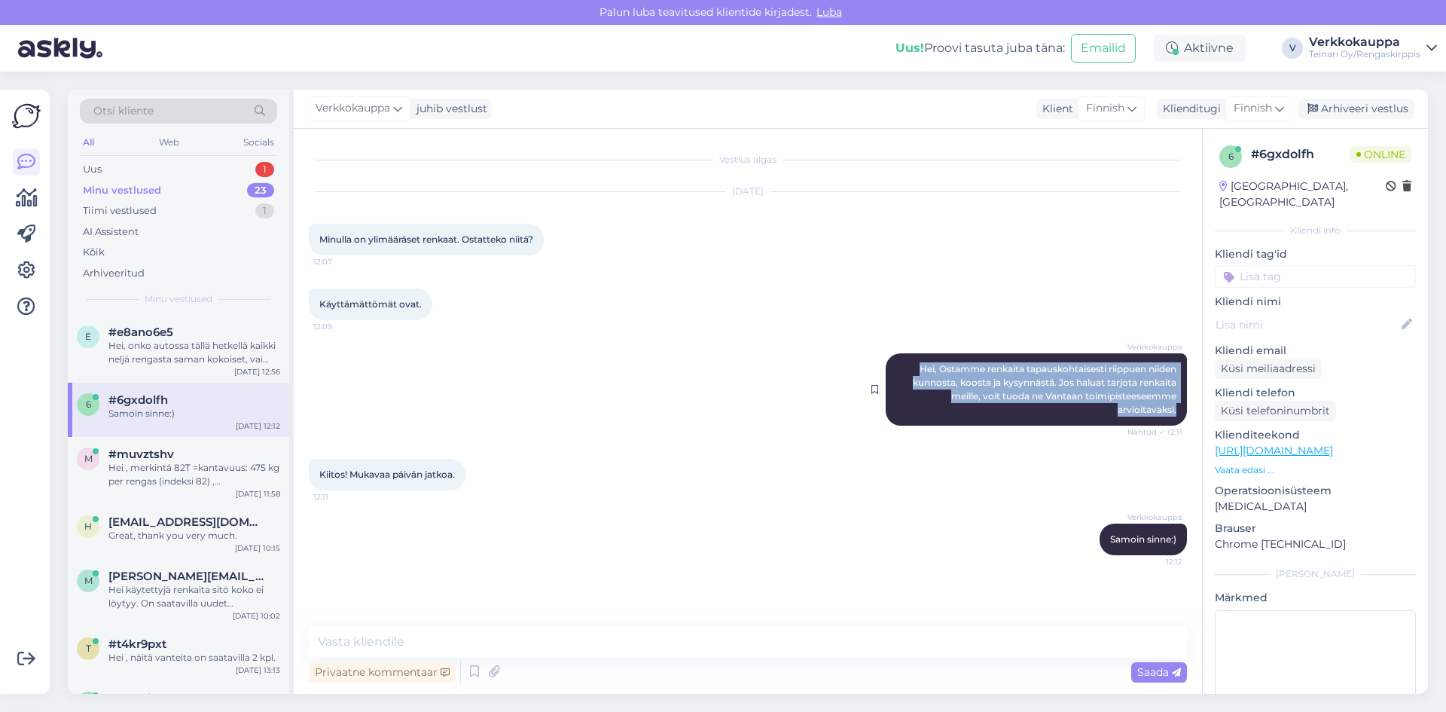
drag, startPoint x: 916, startPoint y: 368, endPoint x: 1178, endPoint y: 413, distance: 266.1
click at [1178, 413] on div "Verkkokauppa Hei, Ostamme renkaita tapauskohtaisesti riippuen niiden kunnosta, …" at bounding box center [1036, 389] width 301 height 72
copy span "Hei, Ostamme renkaita tapauskohtaisesti riippuen niiden kunnosta, koosta ja kys…"
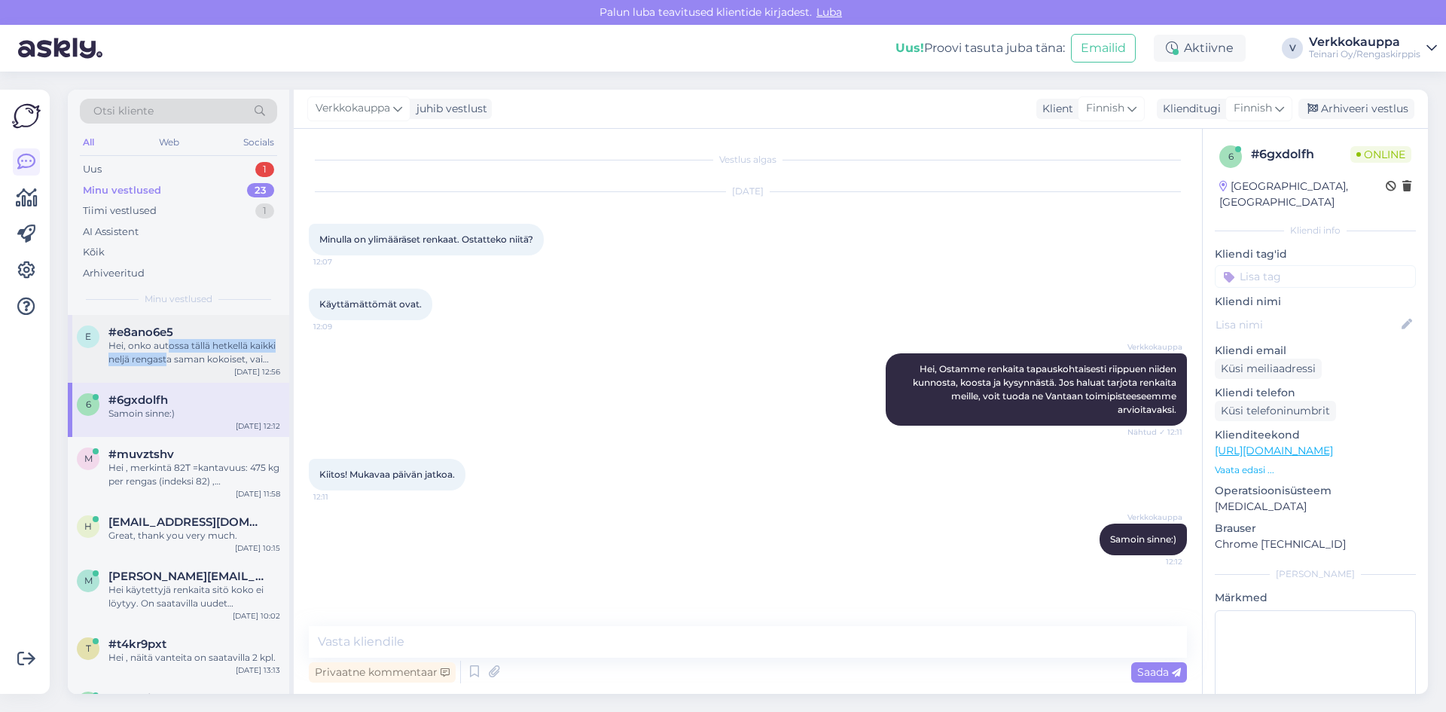
click at [166, 352] on div "Hei, onko autossa tällä hetkellä kaikki neljä rengasta saman kokoiset, vai ovat…" at bounding box center [194, 352] width 172 height 27
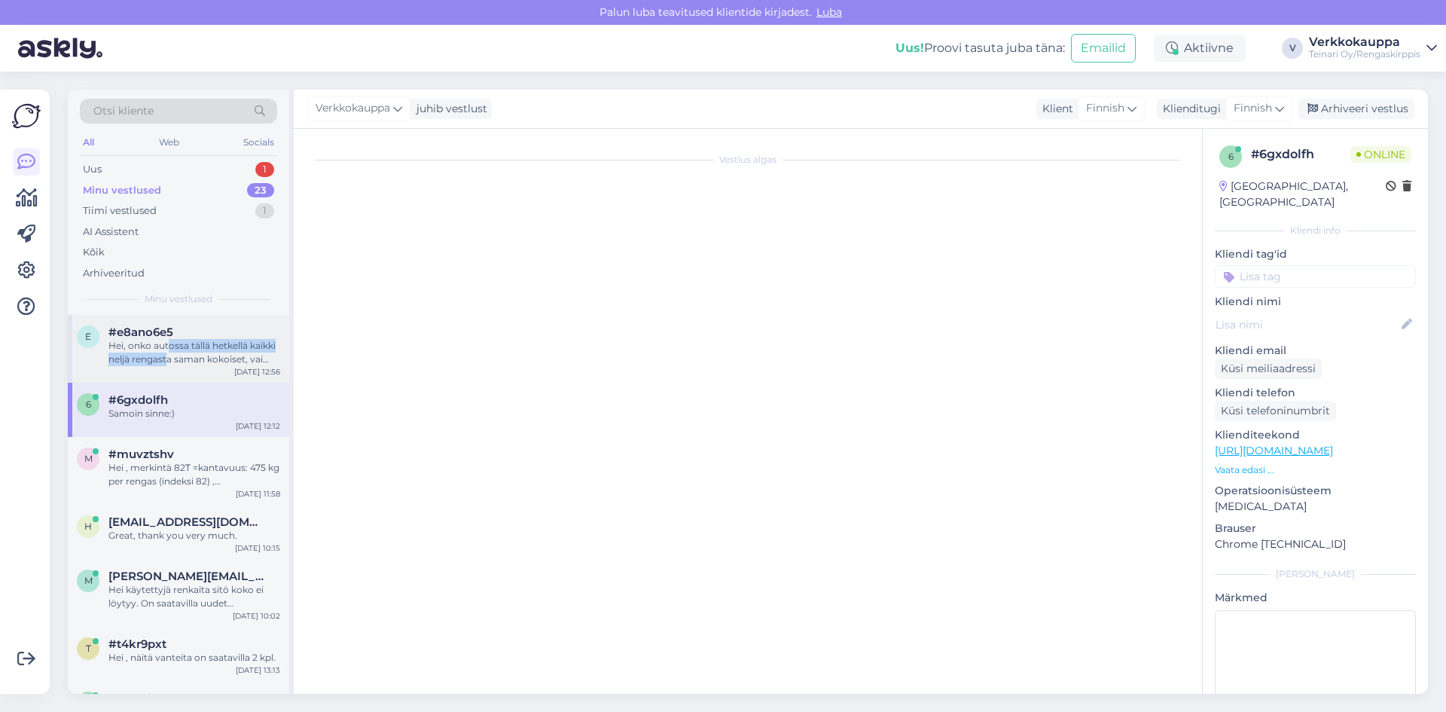
scroll to position [11, 0]
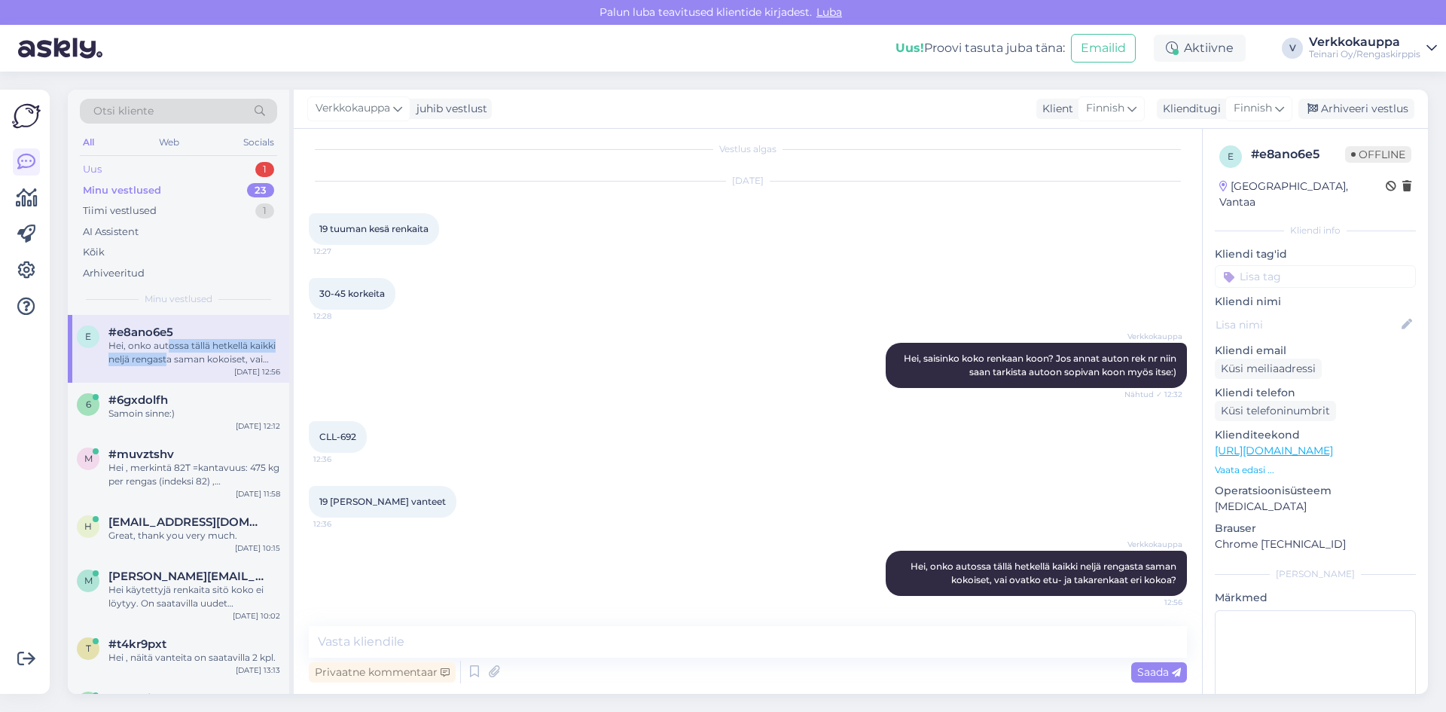
click at [130, 168] on div "Uus 1" at bounding box center [178, 169] width 197 height 21
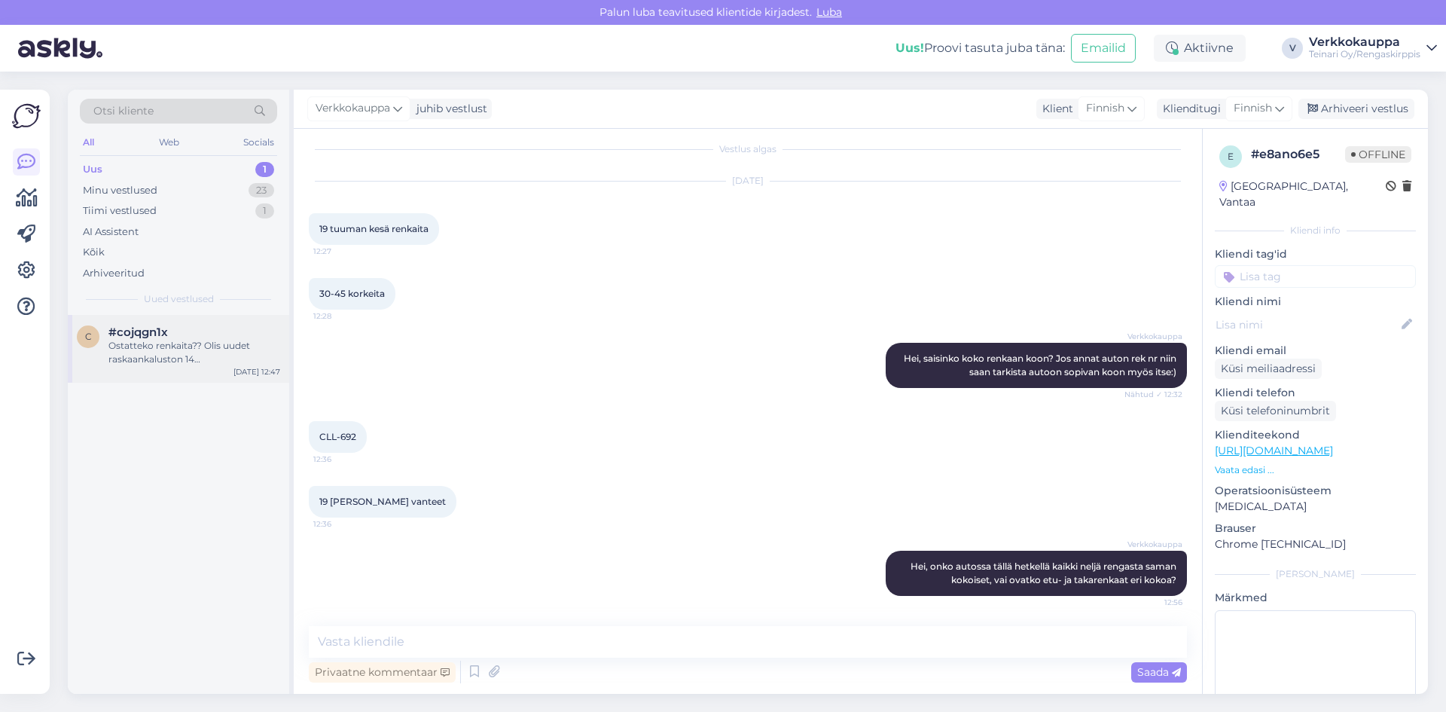
click at [190, 359] on div "Ostatteko renkaita?? Olis uudet raskaankaluston 14 [DEMOGRAPHIC_DATA]" at bounding box center [194, 352] width 172 height 27
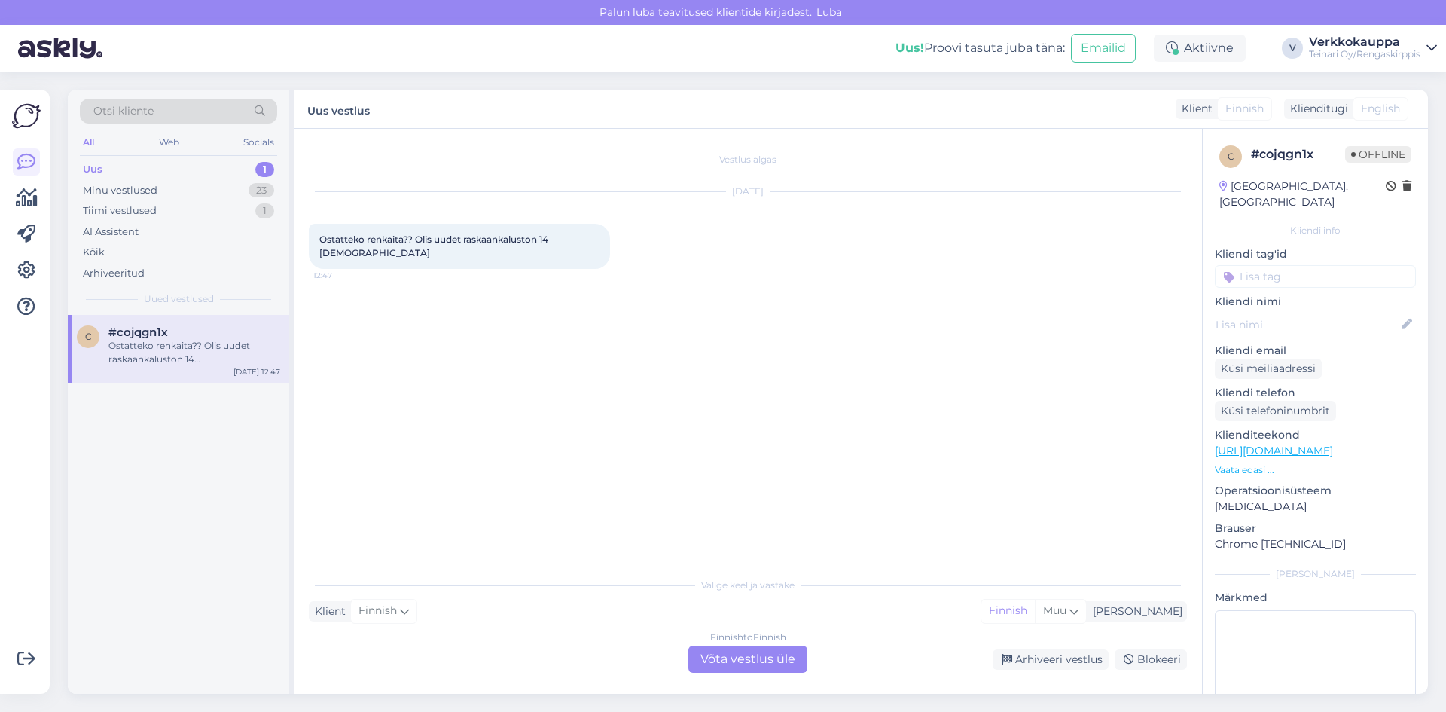
click at [734, 664] on div "Finnish to Finnish Võta vestlus üle" at bounding box center [747, 658] width 119 height 27
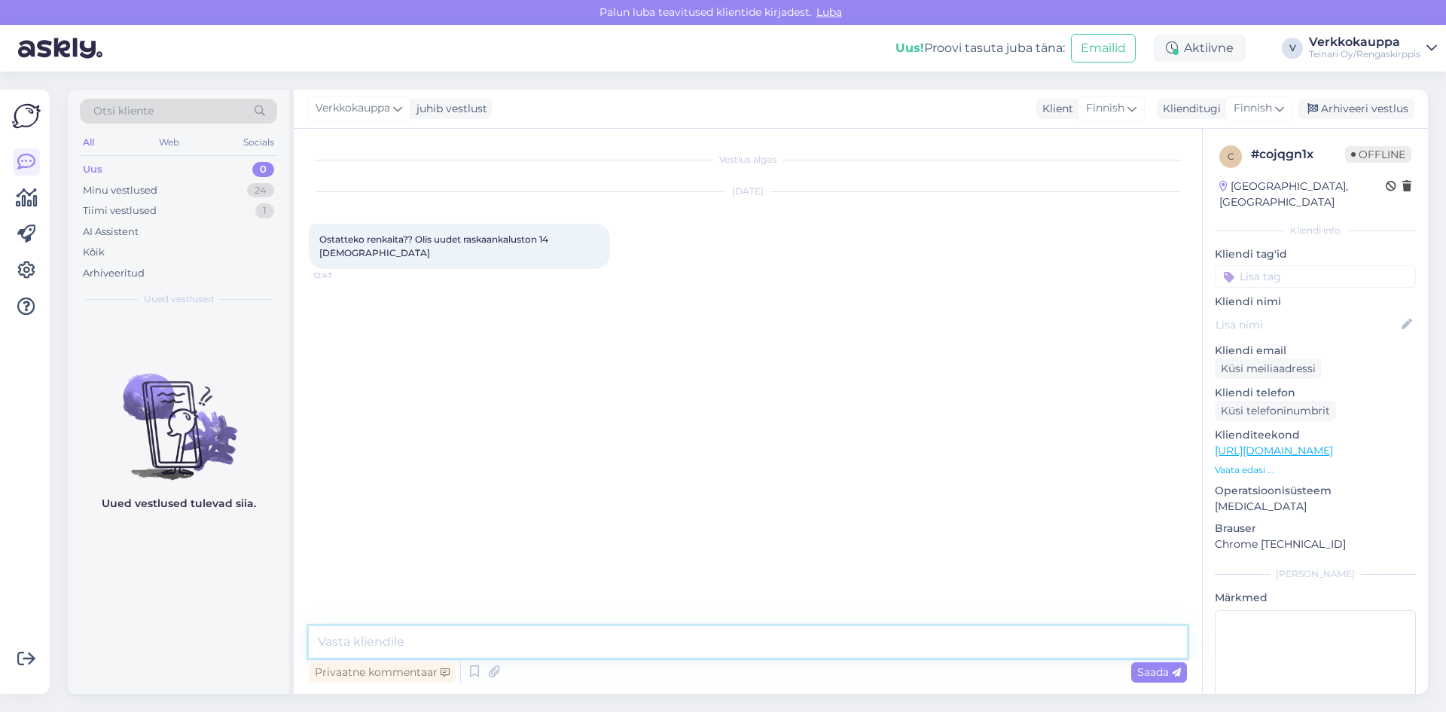
paste textarea "Hei, Ostamme renkaita tapauskohtaisesti riippuen niiden kunnosta, koosta ja kys…"
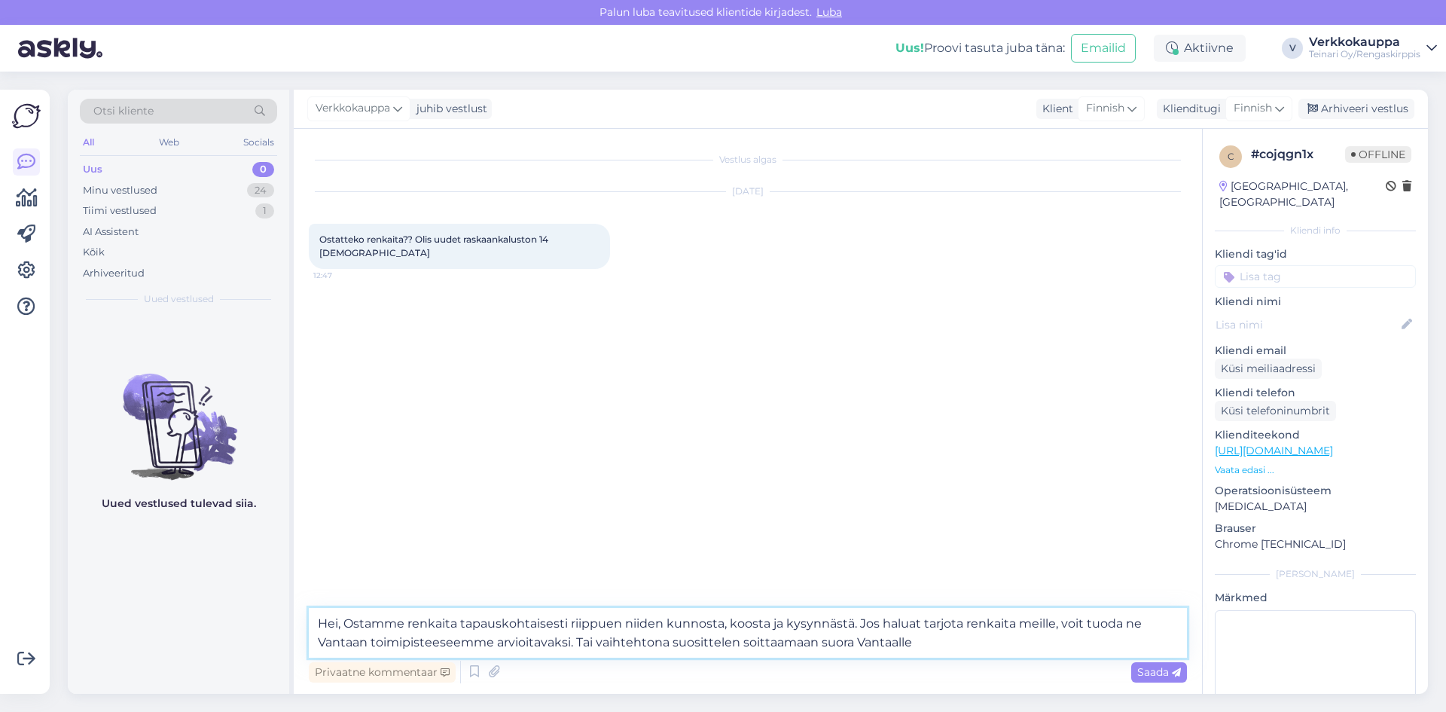
paste textarea "Puh: [PHONE_NUMBER]"
type textarea "Hei, Ostamme renkaita tapauskohtaisesti riippuen niiden kunnosta, koosta ja kys…"
click at [1146, 670] on span "Saada" at bounding box center [1159, 672] width 44 height 14
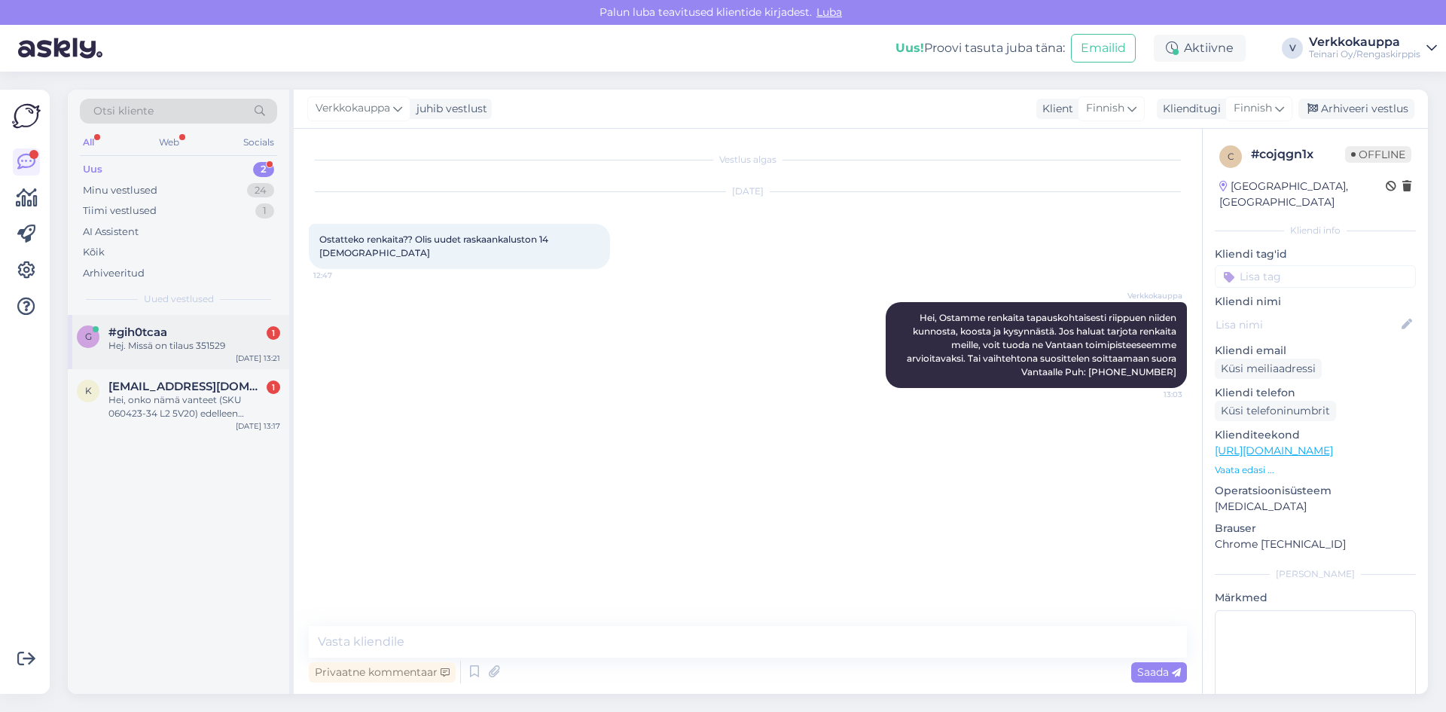
click at [214, 350] on div "Hej. Missä on tilaus 351529" at bounding box center [194, 346] width 172 height 14
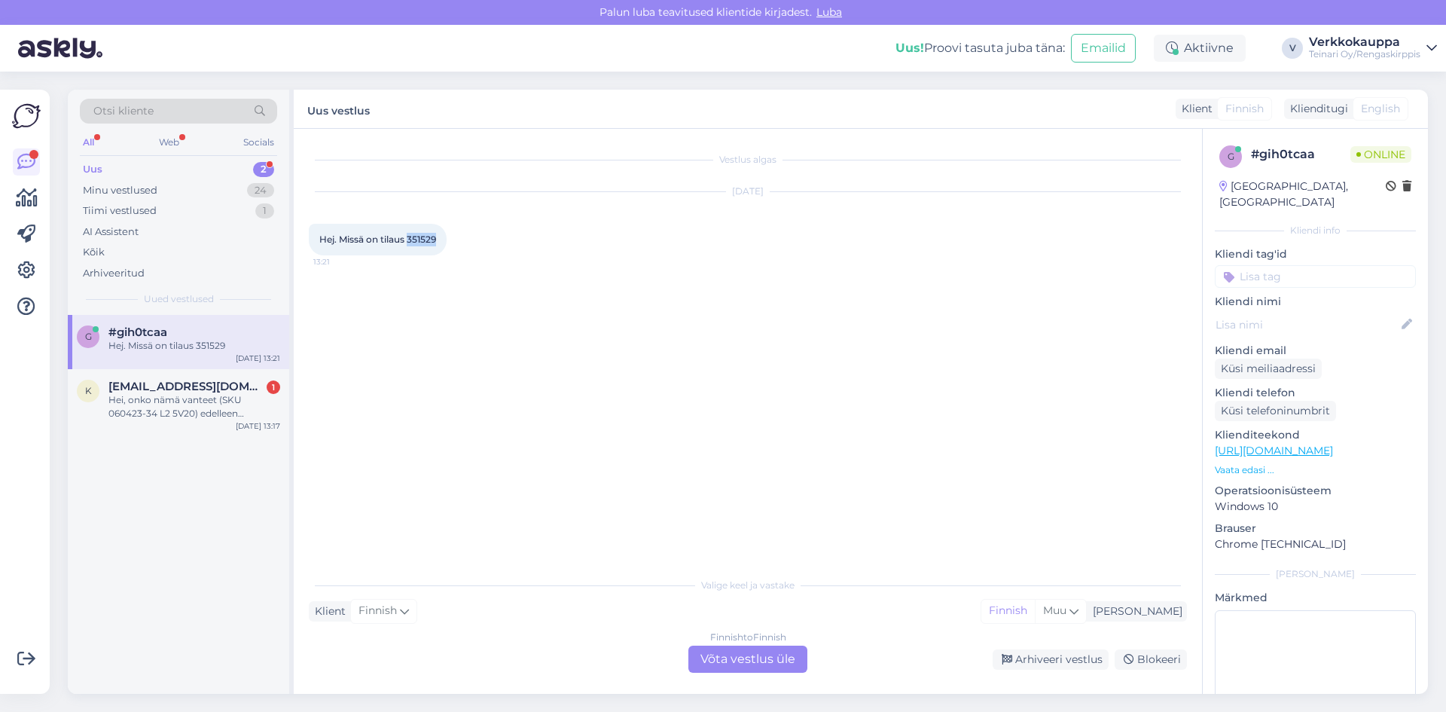
drag, startPoint x: 408, startPoint y: 236, endPoint x: 436, endPoint y: 240, distance: 28.1
click at [436, 240] on span "Hej. Missä on tilaus 351529" at bounding box center [377, 238] width 117 height 11
copy span "351529"
click at [726, 659] on div "Finnish to Finnish Võta vestlus üle" at bounding box center [747, 658] width 119 height 27
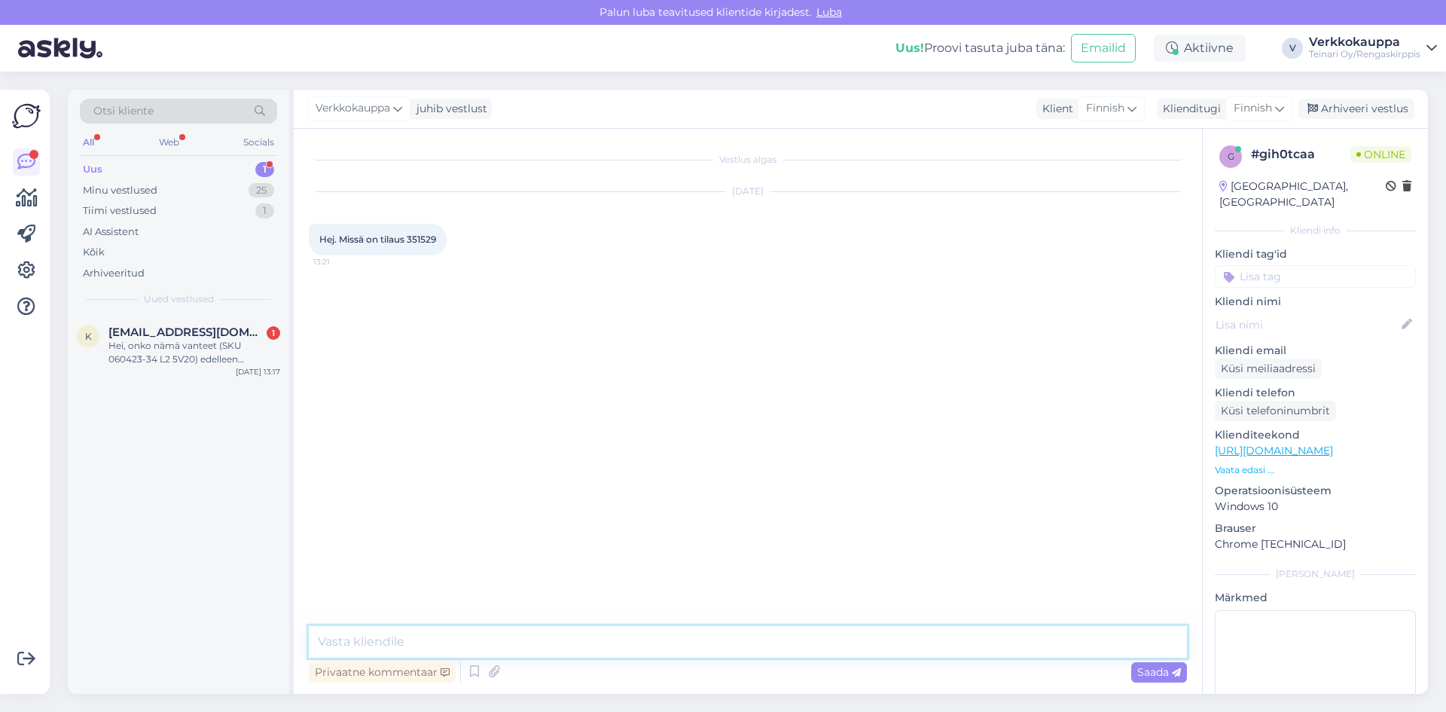
click at [404, 641] on textarea at bounding box center [748, 642] width 878 height 32
paste textarea "[URL][DOMAIN_NAME]"
type textarea "Hei, tässä sinulle likki seuranto vartteen. [URL][DOMAIN_NAME]"
click at [1149, 670] on span "Saada" at bounding box center [1159, 672] width 44 height 14
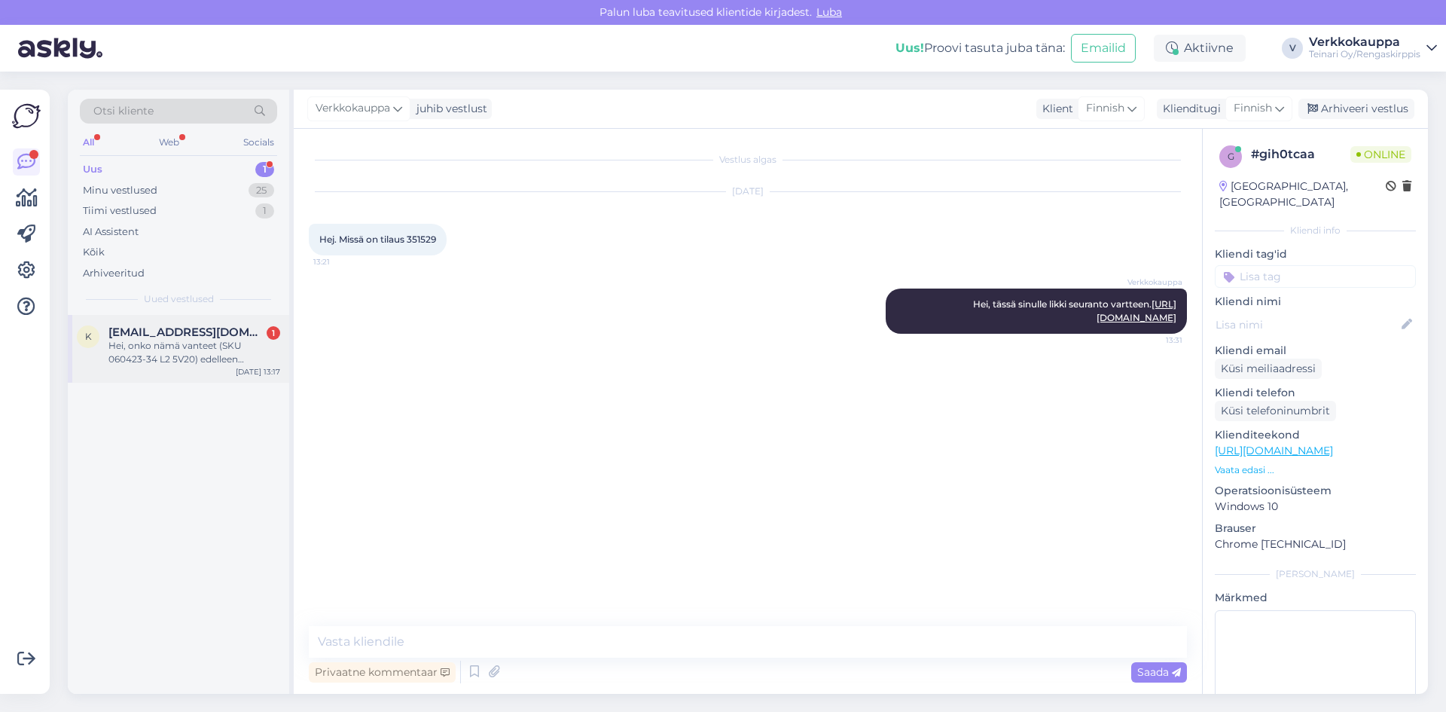
click at [210, 349] on div "Hei, onko nämä vanteet (SKU 060423-34 L2 5V20) edelleen myynnissä tuolla tori-i…" at bounding box center [194, 352] width 172 height 27
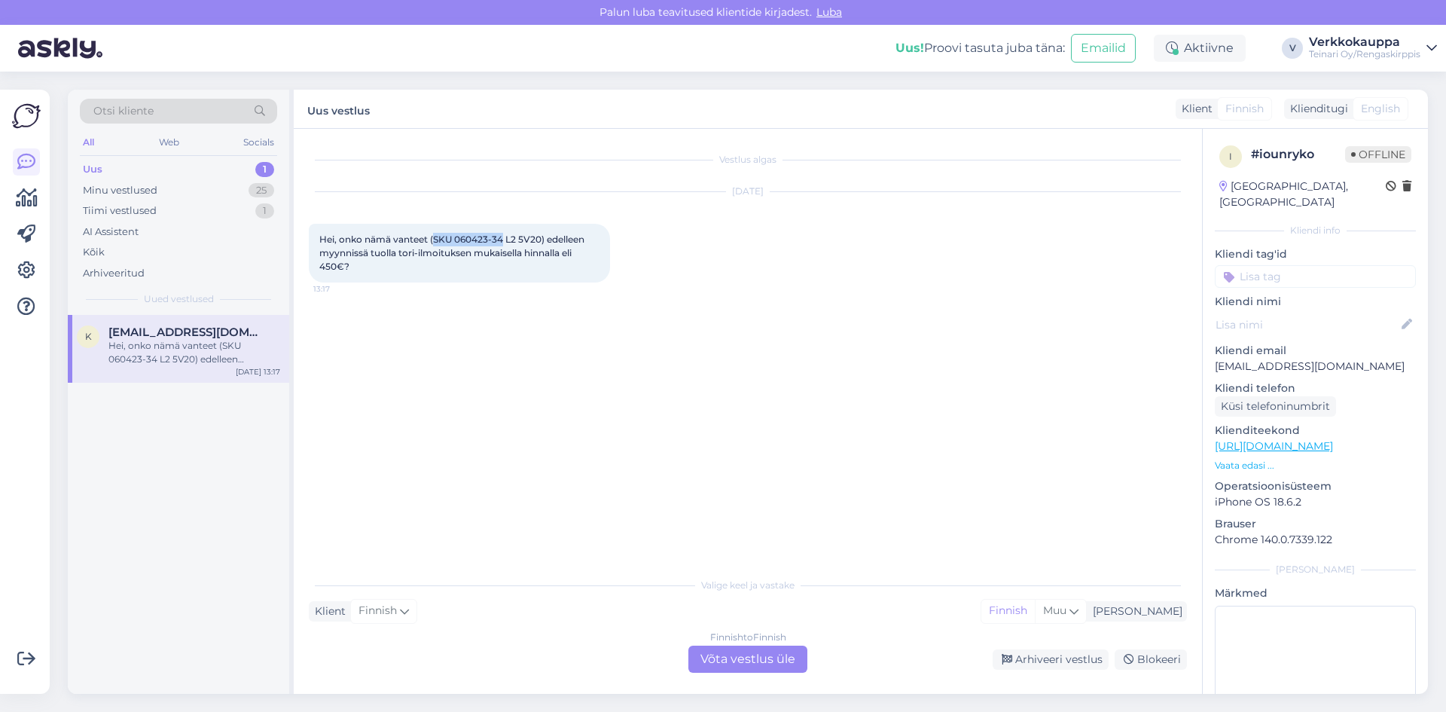
drag, startPoint x: 435, startPoint y: 239, endPoint x: 504, endPoint y: 236, distance: 69.4
click at [504, 236] on span "Hei, onko nämä vanteet (SKU 060423-34 L2 5V20) edelleen myynnissä tuolla tori-i…" at bounding box center [452, 252] width 267 height 38
copy span "SKU 060423-34"
click at [505, 289] on div "[DATE] Hei, onko nämä vanteet (SKU 060423-34 L2 5V20) edelleen myynnissä tuolla…" at bounding box center [748, 237] width 878 height 124
drag, startPoint x: 432, startPoint y: 239, endPoint x: 542, endPoint y: 240, distance: 109.2
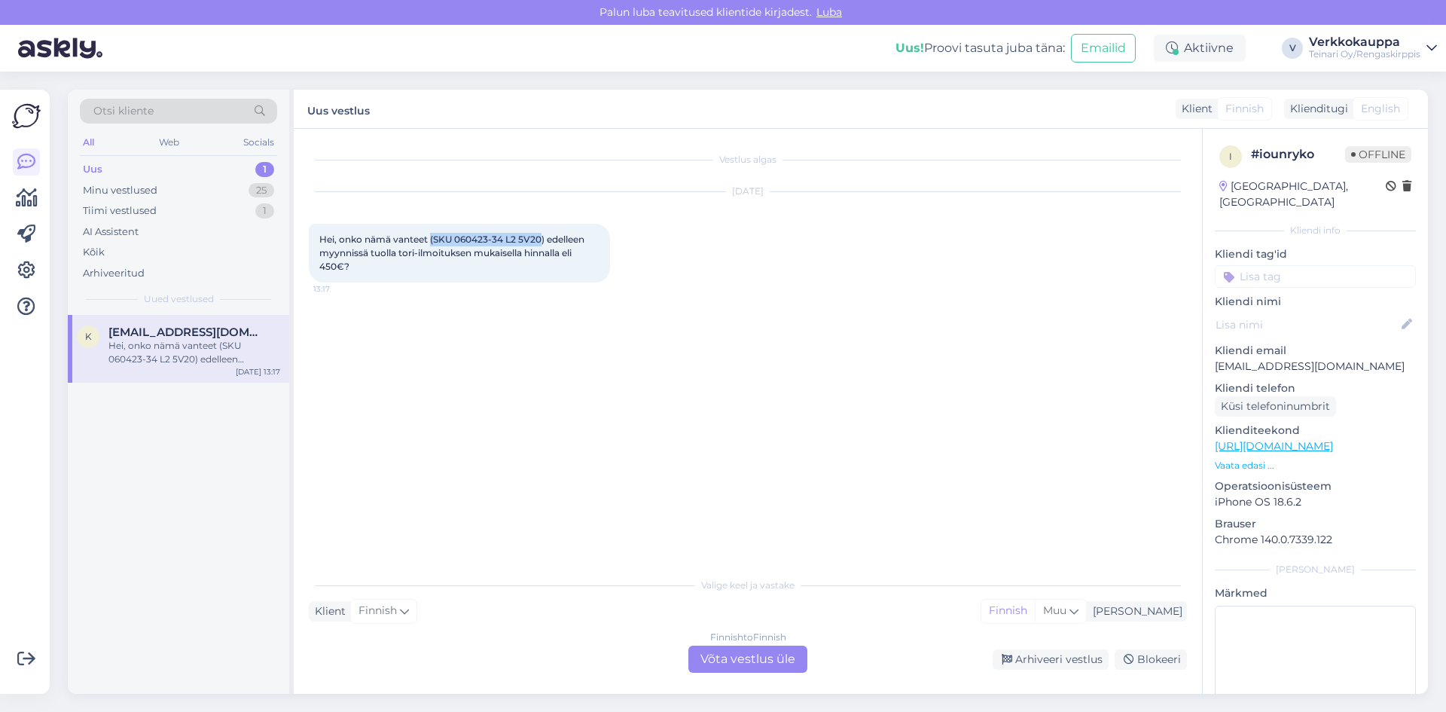
click at [542, 240] on span "Hei, onko nämä vanteet (SKU 060423-34 L2 5V20) edelleen myynnissä tuolla tori-i…" at bounding box center [452, 252] width 267 height 38
copy span "(SKU 060423-34 L2 5V20"
click at [1295, 439] on link "[URL][DOMAIN_NAME]" at bounding box center [1274, 446] width 118 height 14
click at [710, 661] on div "Finnish to Finnish Võta vestlus üle" at bounding box center [747, 658] width 119 height 27
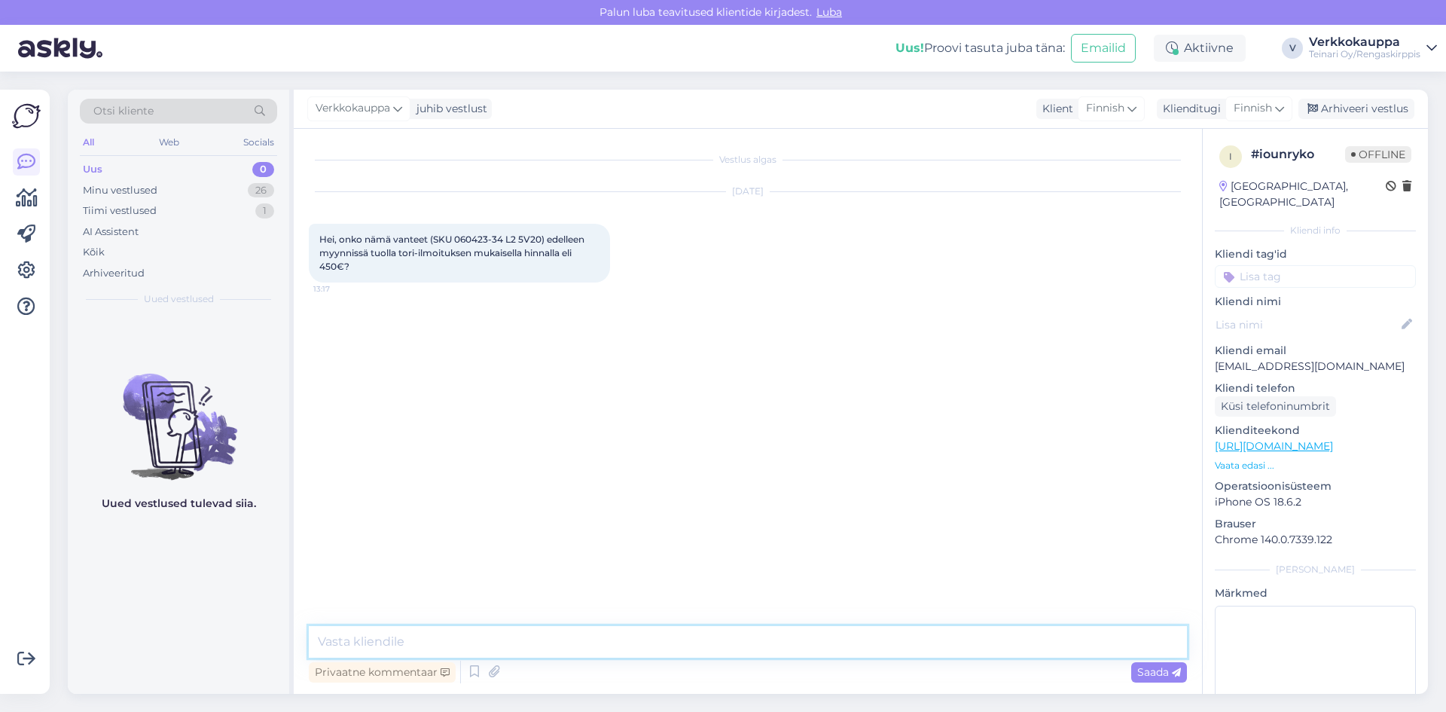
click at [422, 647] on textarea at bounding box center [748, 642] width 878 height 32
type textarea "Hei kyseiset vanteet ovat myyty."
click at [1137, 674] on span "Saada" at bounding box center [1159, 672] width 44 height 14
